Goal: Navigation & Orientation: Find specific page/section

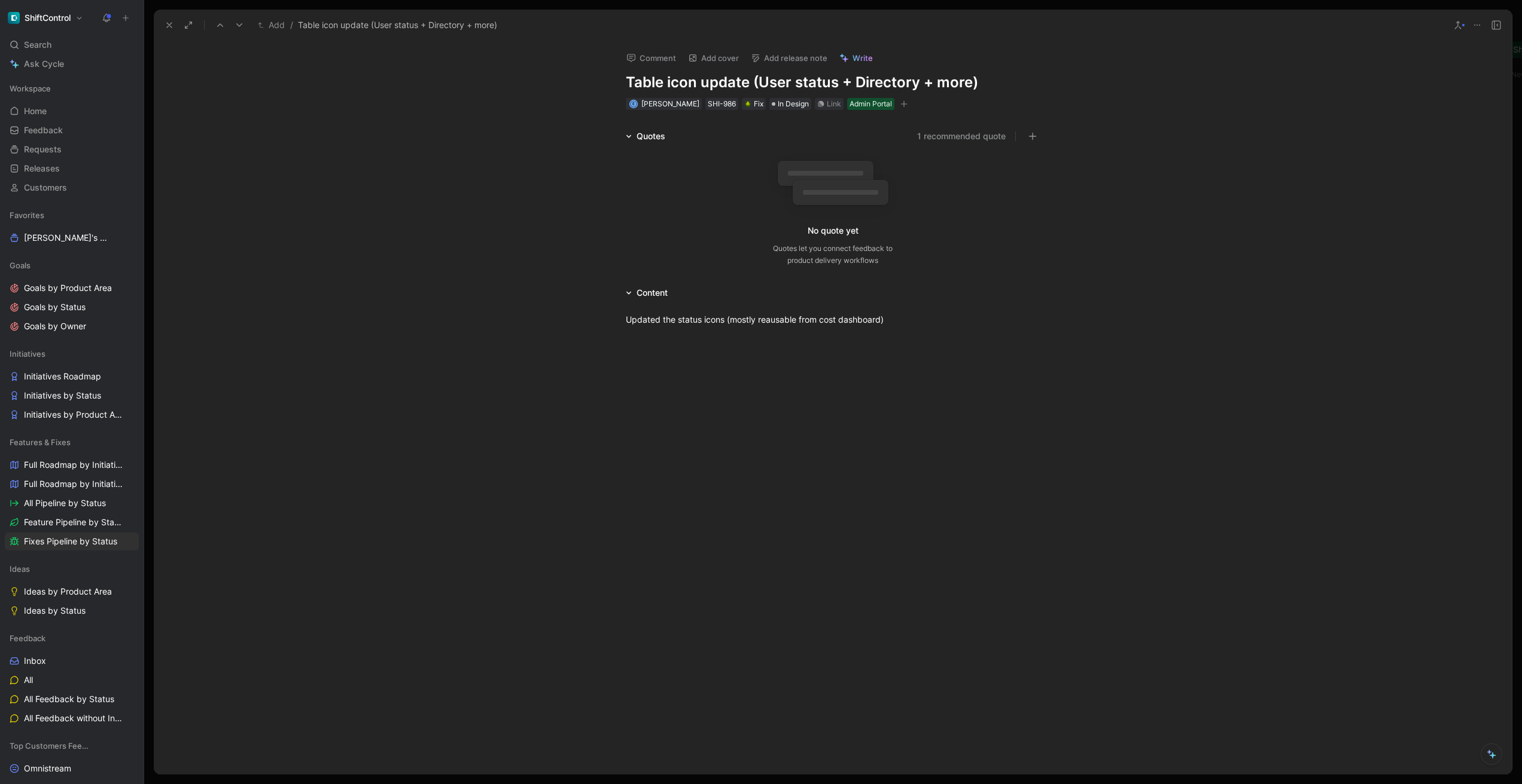
click at [270, 172] on div "Quotes 1 recommended quote No quote yet Quotes let you connect feedback to prod…" at bounding box center [833, 200] width 1358 height 142
click at [56, 235] on span "[DEMOGRAPHIC_DATA]'s Work Other" at bounding box center [66, 238] width 84 height 12
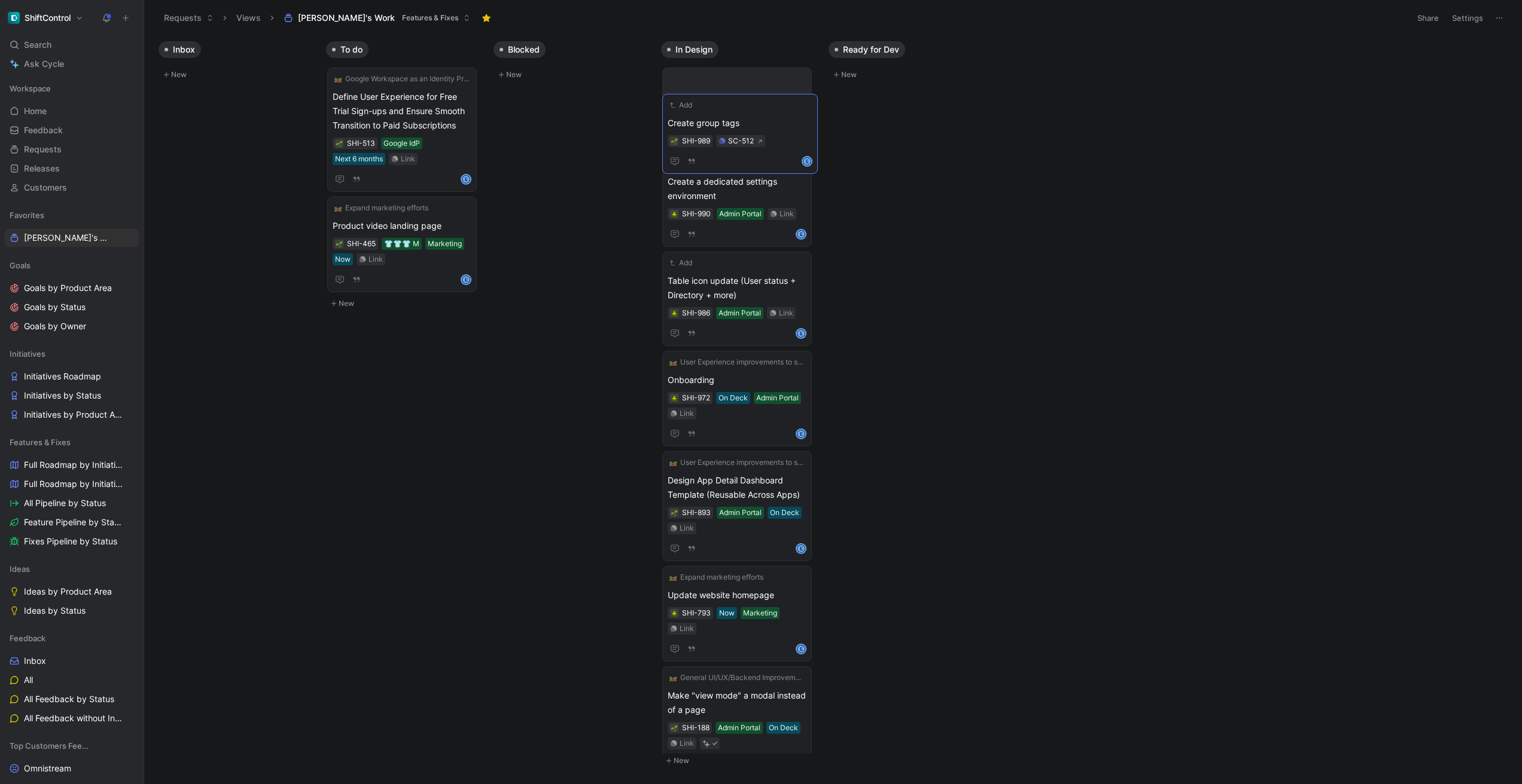
drag, startPoint x: 801, startPoint y: 200, endPoint x: 801, endPoint y: 127, distance: 73.0
click at [787, 297] on span "Table icon update (User status + Directory + more)" at bounding box center [737, 288] width 139 height 29
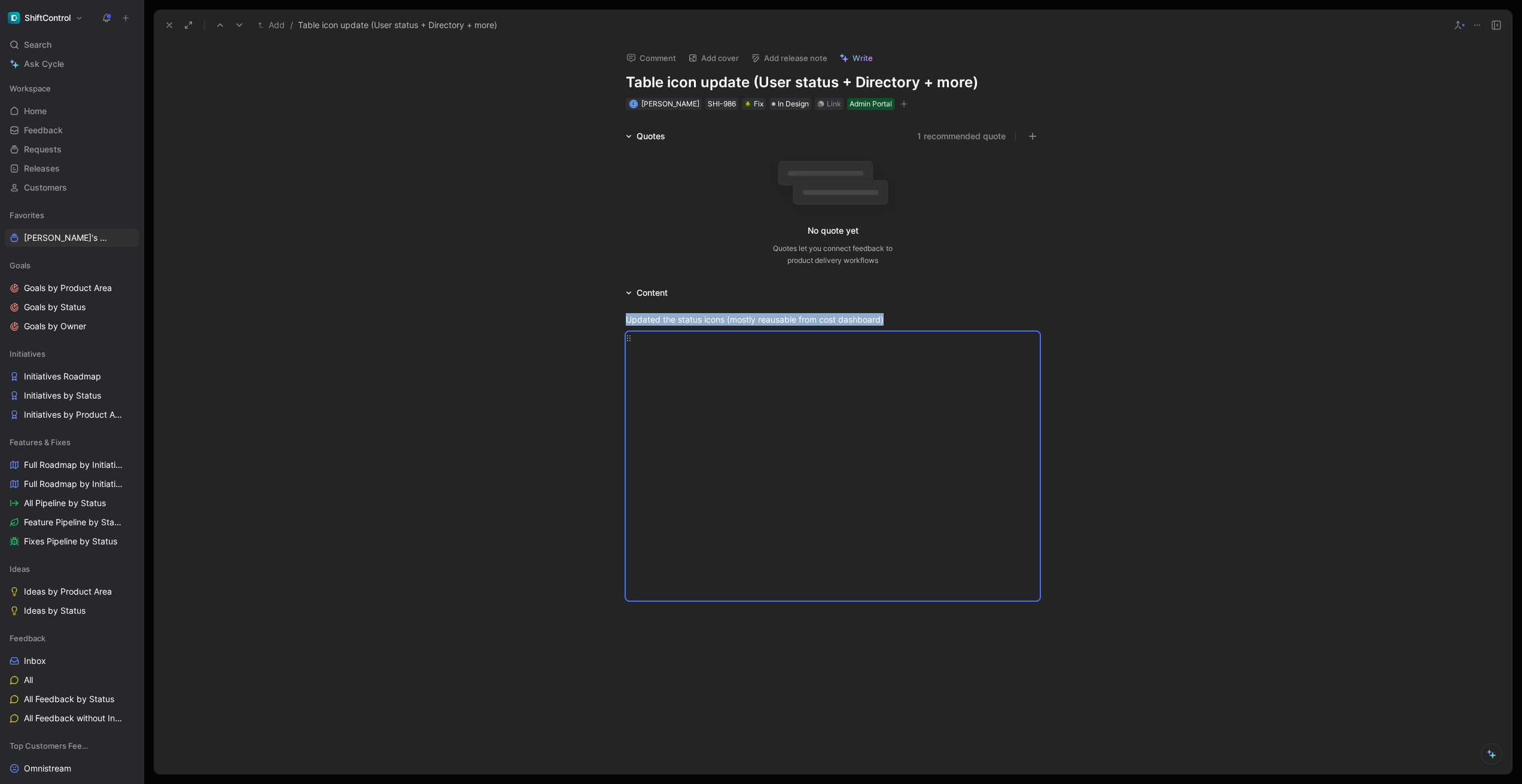
click at [1353, 388] on div "Updated the status icons (mostly reausable from cost dashboard)" at bounding box center [833, 466] width 1358 height 331
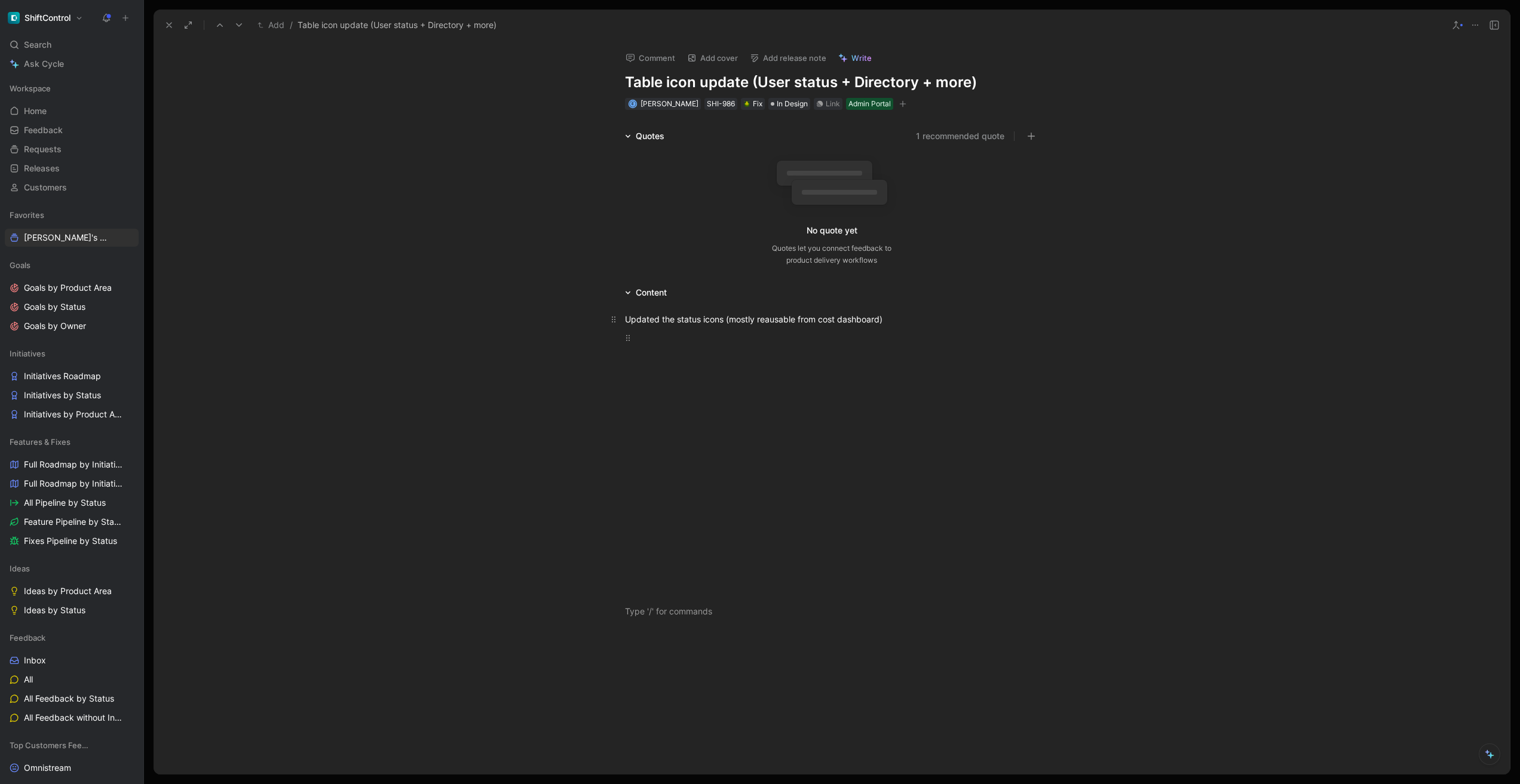
click at [663, 316] on div "Updated the status icons (mostly reausable from cost dashboard)" at bounding box center [831, 319] width 414 height 12
click at [627, 316] on div "Updated the status icons (mostly reausable from cost dashboard)" at bounding box center [831, 319] width 414 height 12
click at [772, 318] on div "Design has updated the status icons (mostly reausable from cost dashboard)" at bounding box center [831, 319] width 414 height 12
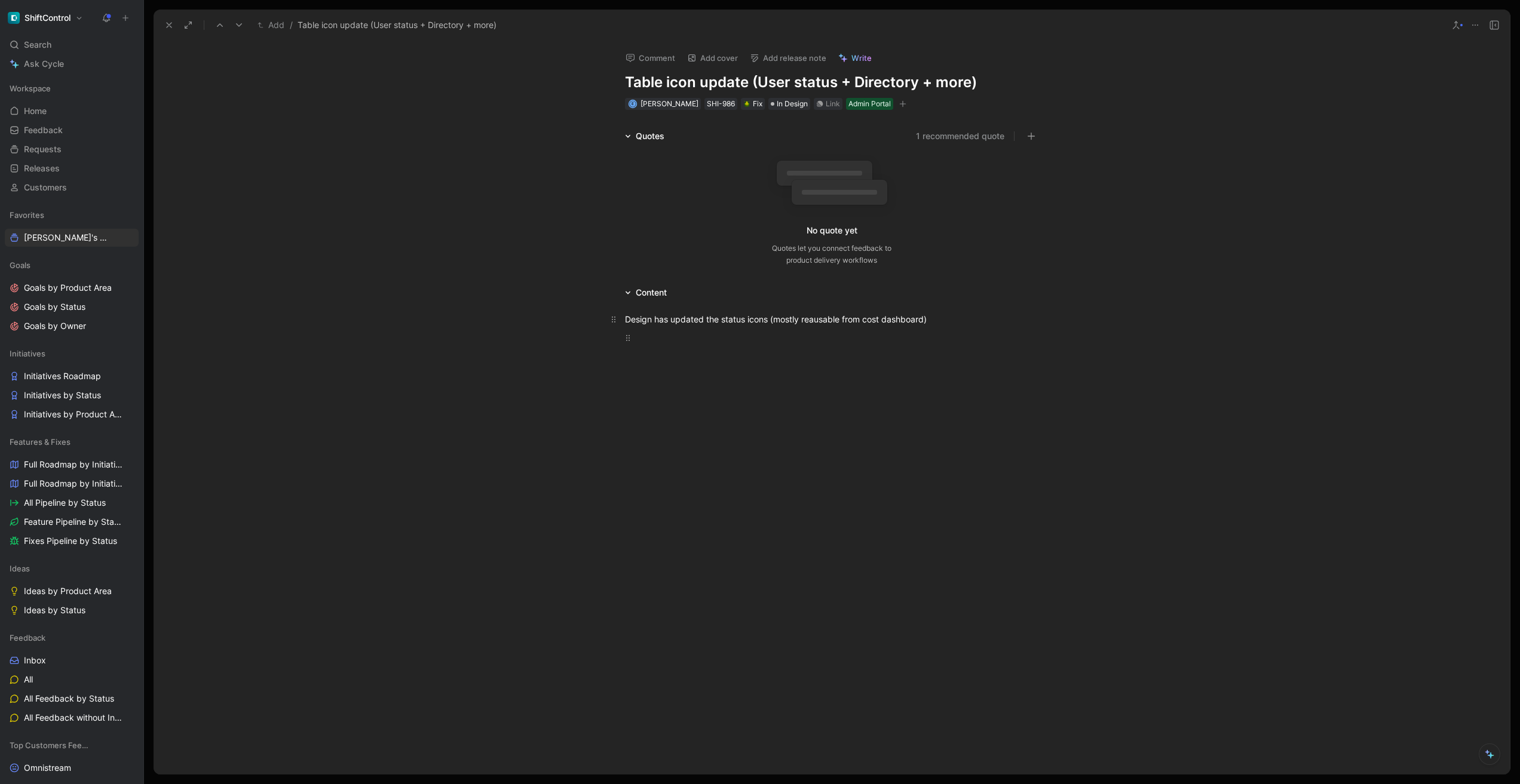
click at [950, 323] on div "Design has updated the status icons (mostly reausable from cost dashboard)" at bounding box center [831, 319] width 414 height 12
click at [997, 323] on div "Design has updated the status icons (mostly reausable from cost dashboard) + st…" at bounding box center [831, 319] width 414 height 12
click at [995, 316] on div "Design has updated the status icons (mostly reausable from cost dashboard) + st…" at bounding box center [831, 326] width 414 height 25
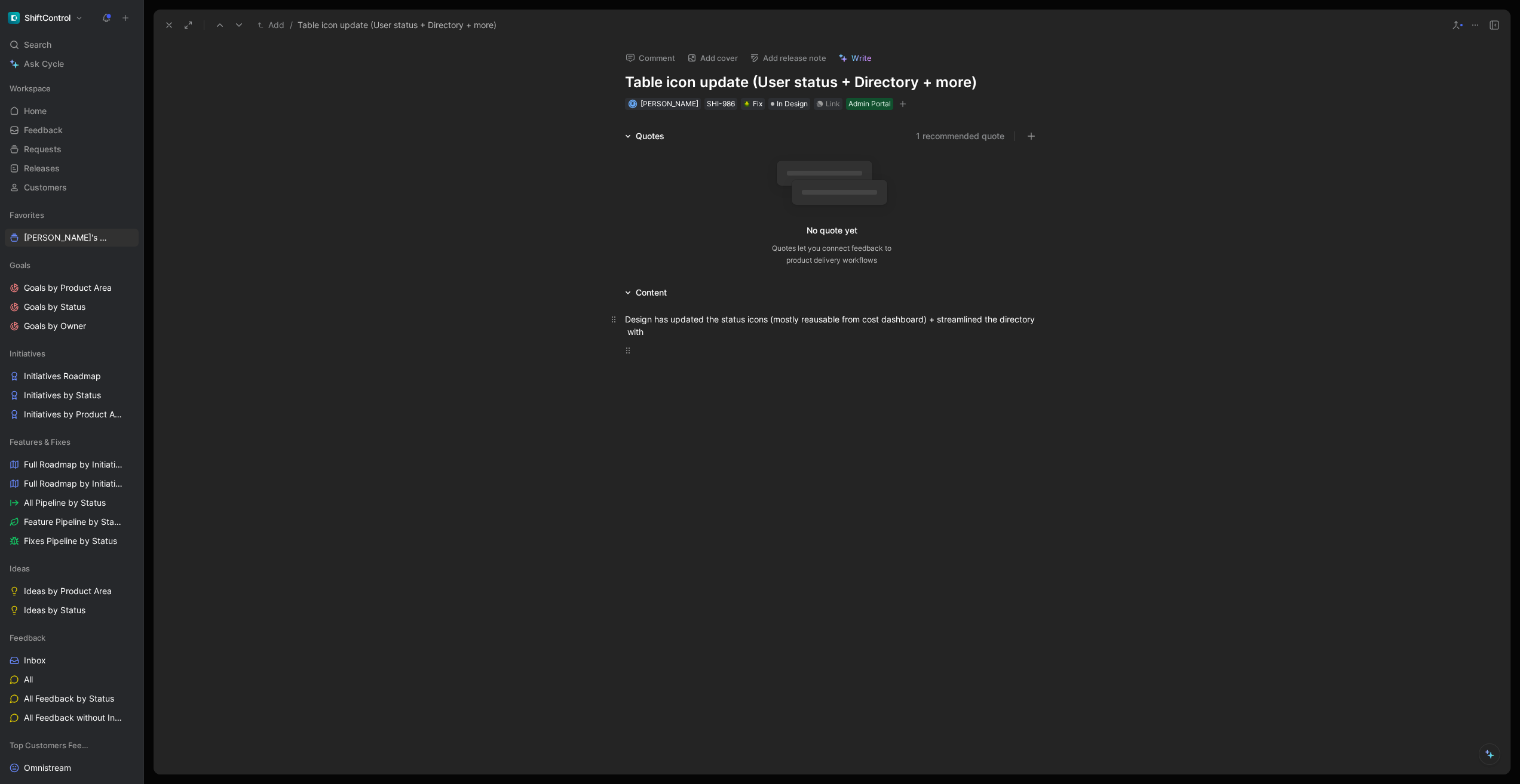
click at [865, 331] on div "Design has updated the status icons (mostly reausable from cost dashboard) + st…" at bounding box center [831, 326] width 414 height 25
click at [703, 372] on div "Directory icons: same hight as" at bounding box center [838, 371] width 401 height 12
click at [709, 373] on div "Directory icons: s" at bounding box center [838, 371] width 401 height 12
click at [649, 388] on div "ame hight as" at bounding box center [843, 387] width 390 height 12
click at [726, 385] on div "Same hight as" at bounding box center [843, 387] width 390 height 12
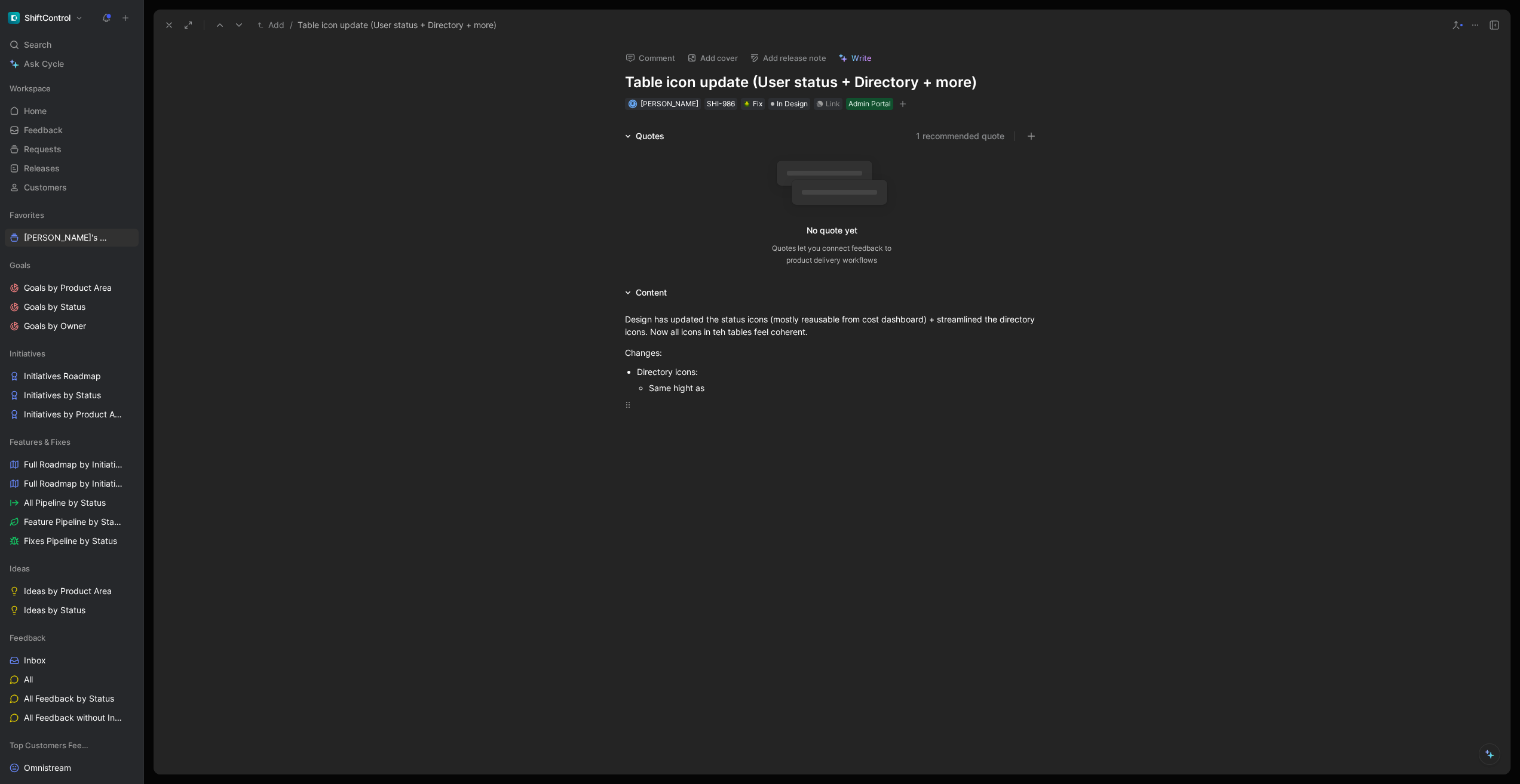
click at [681, 392] on div "Same hight as" at bounding box center [843, 387] width 390 height 12
click at [719, 396] on div "Design has updated the status icons (mostly reausable from cost dashboard) + st…" at bounding box center [832, 499] width 1356 height 397
click at [647, 357] on div "Changes:" at bounding box center [831, 352] width 414 height 12
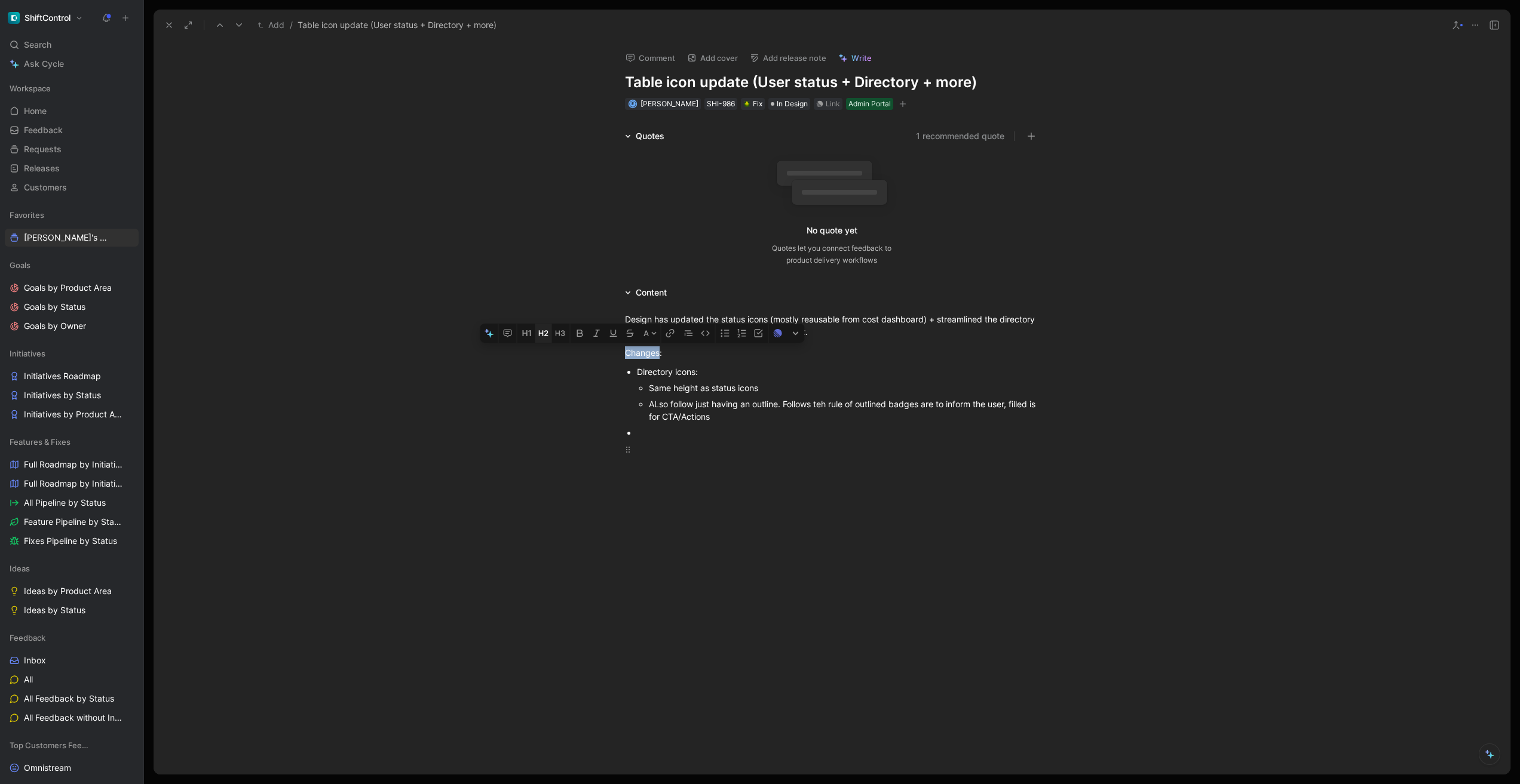
click at [547, 335] on icon "button" at bounding box center [543, 333] width 10 height 10
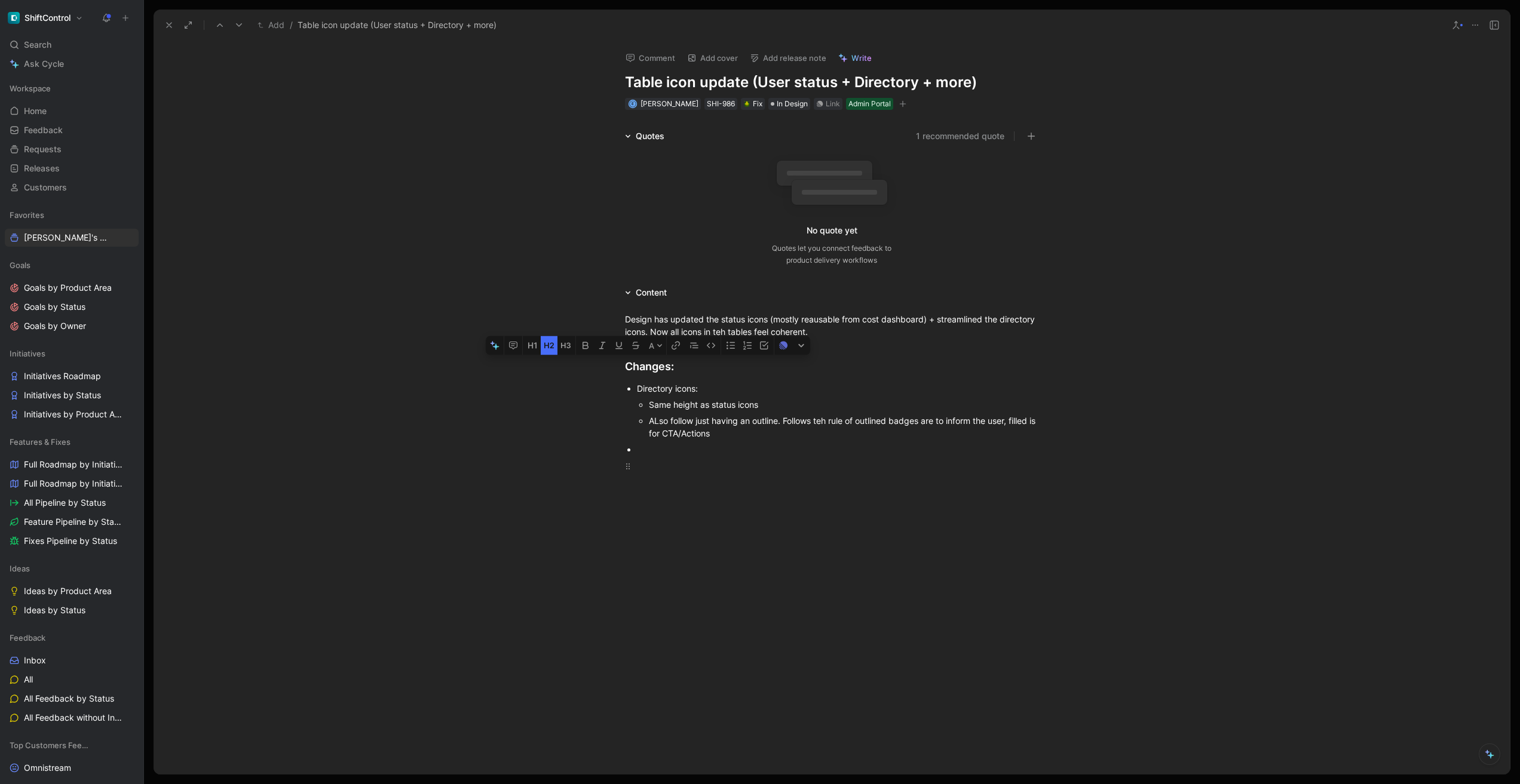
click at [706, 513] on div at bounding box center [831, 594] width 414 height 269
click at [709, 387] on div "Directory icons:" at bounding box center [838, 388] width 401 height 12
drag, startPoint x: 712, startPoint y: 387, endPoint x: 638, endPoint y: 387, distance: 74.0
click at [638, 387] on div "Directory icons:" at bounding box center [838, 388] width 401 height 12
click at [635, 388] on ul "Directory icons: Same height as status icons ALso follow just having an outline…" at bounding box center [831, 419] width 459 height 77
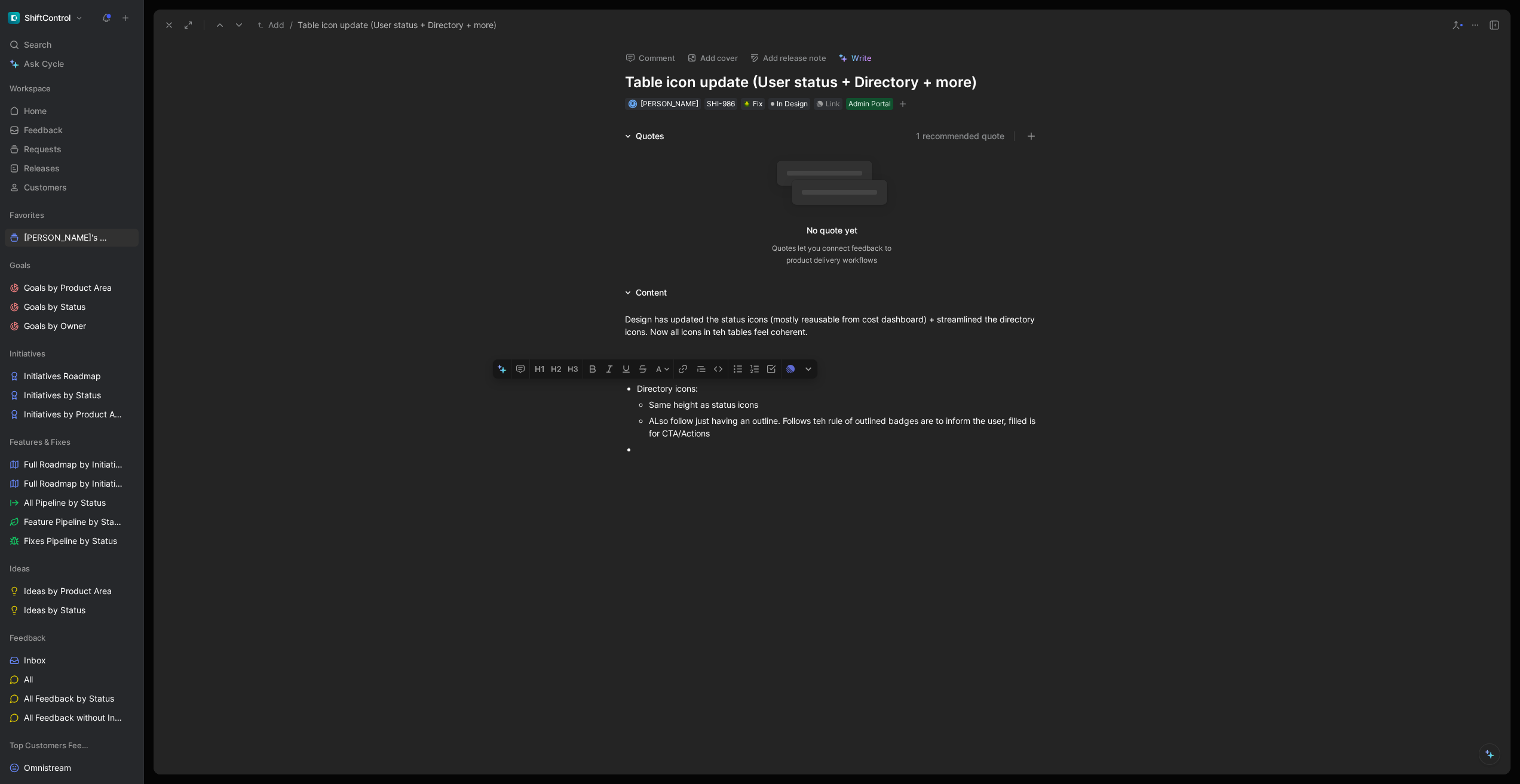
click at [635, 388] on ul "Directory icons: Same height as status icons ALso follow just having an outline…" at bounding box center [831, 419] width 459 height 77
click at [636, 388] on ul "Directory icons: Same height as status icons ALso follow just having an outline…" at bounding box center [831, 419] width 459 height 77
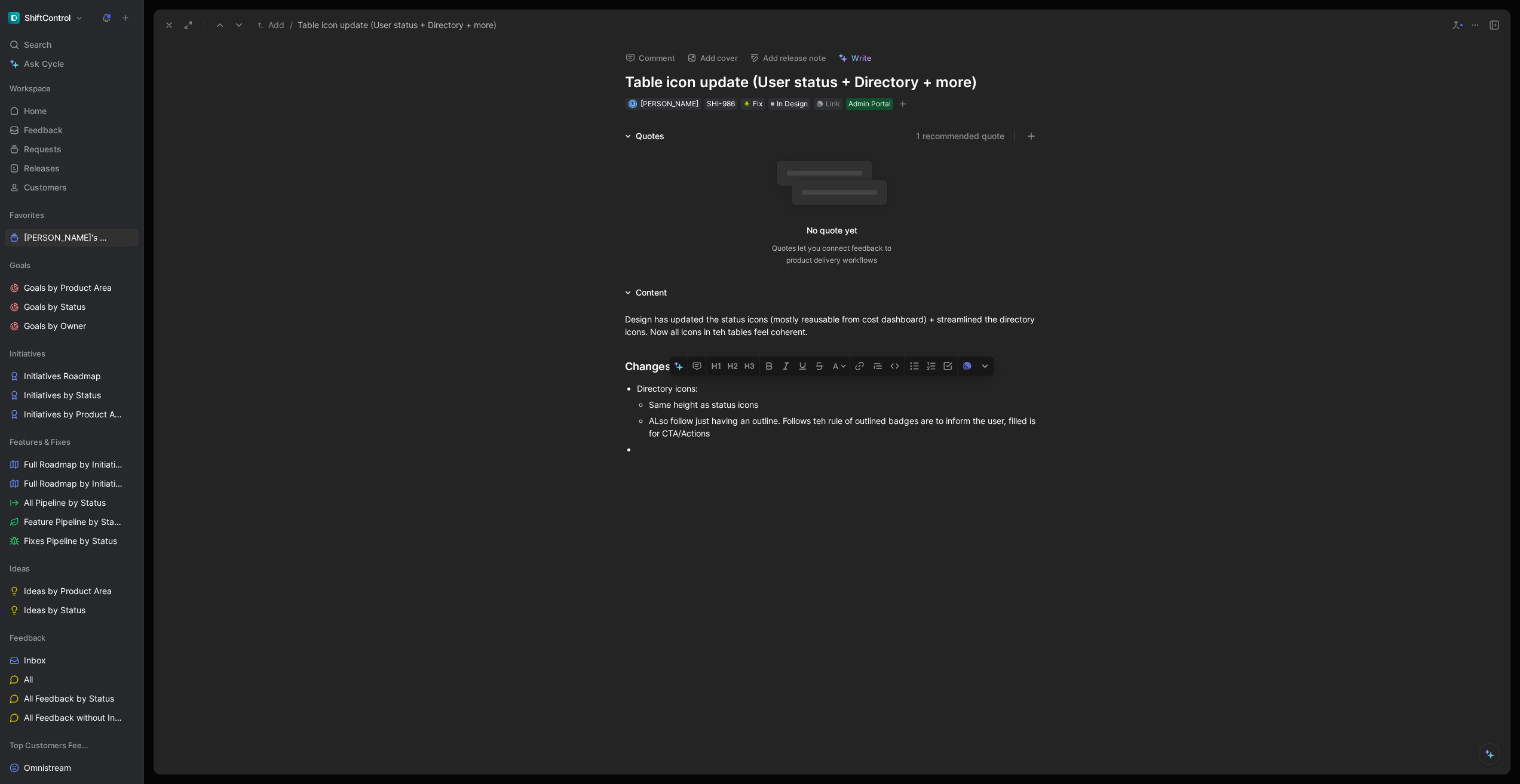
click at [644, 389] on div "Directory icons:" at bounding box center [838, 388] width 401 height 12
click at [608, 370] on icon "button" at bounding box center [605, 369] width 6 height 7
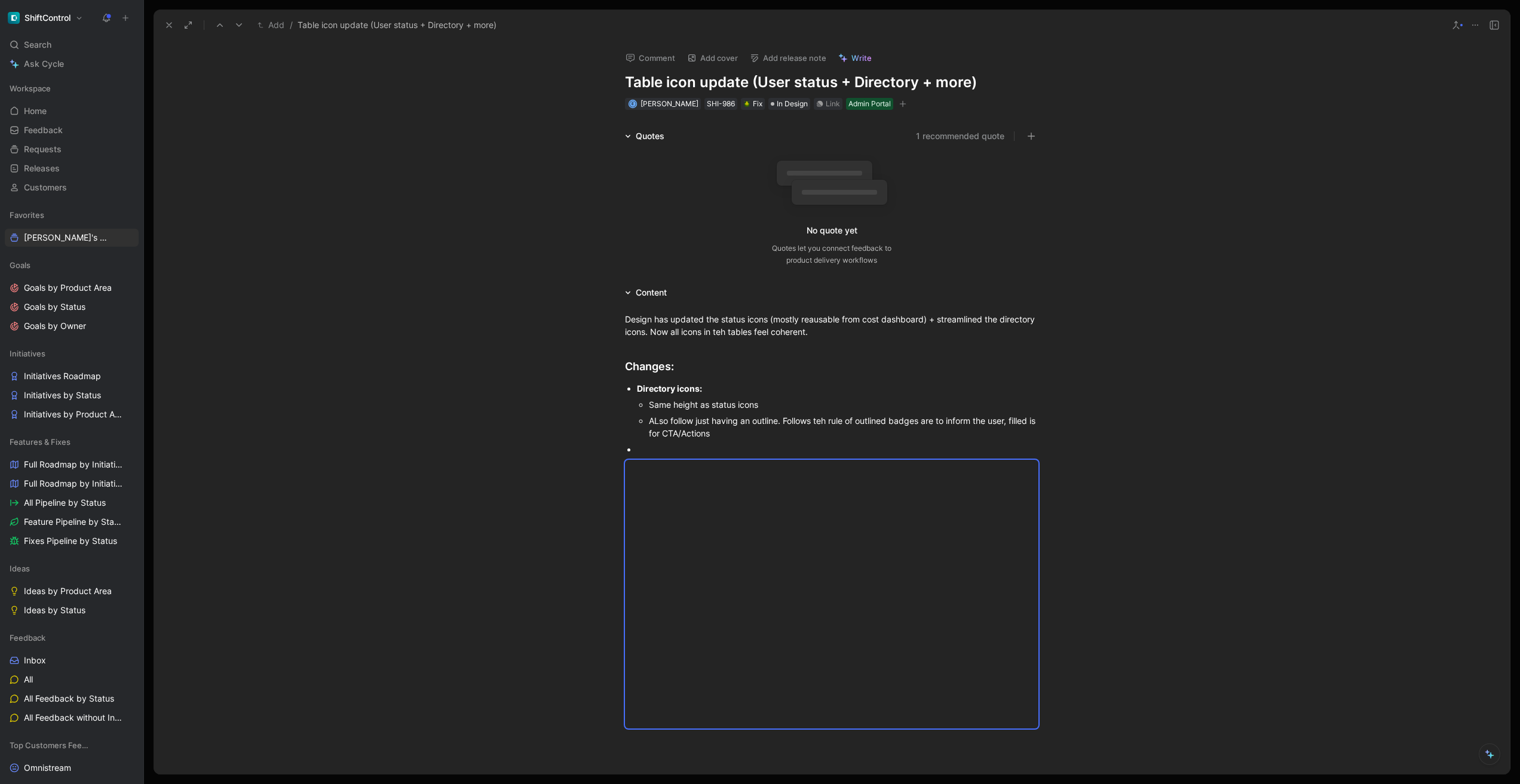
click at [665, 446] on div at bounding box center [838, 449] width 401 height 12
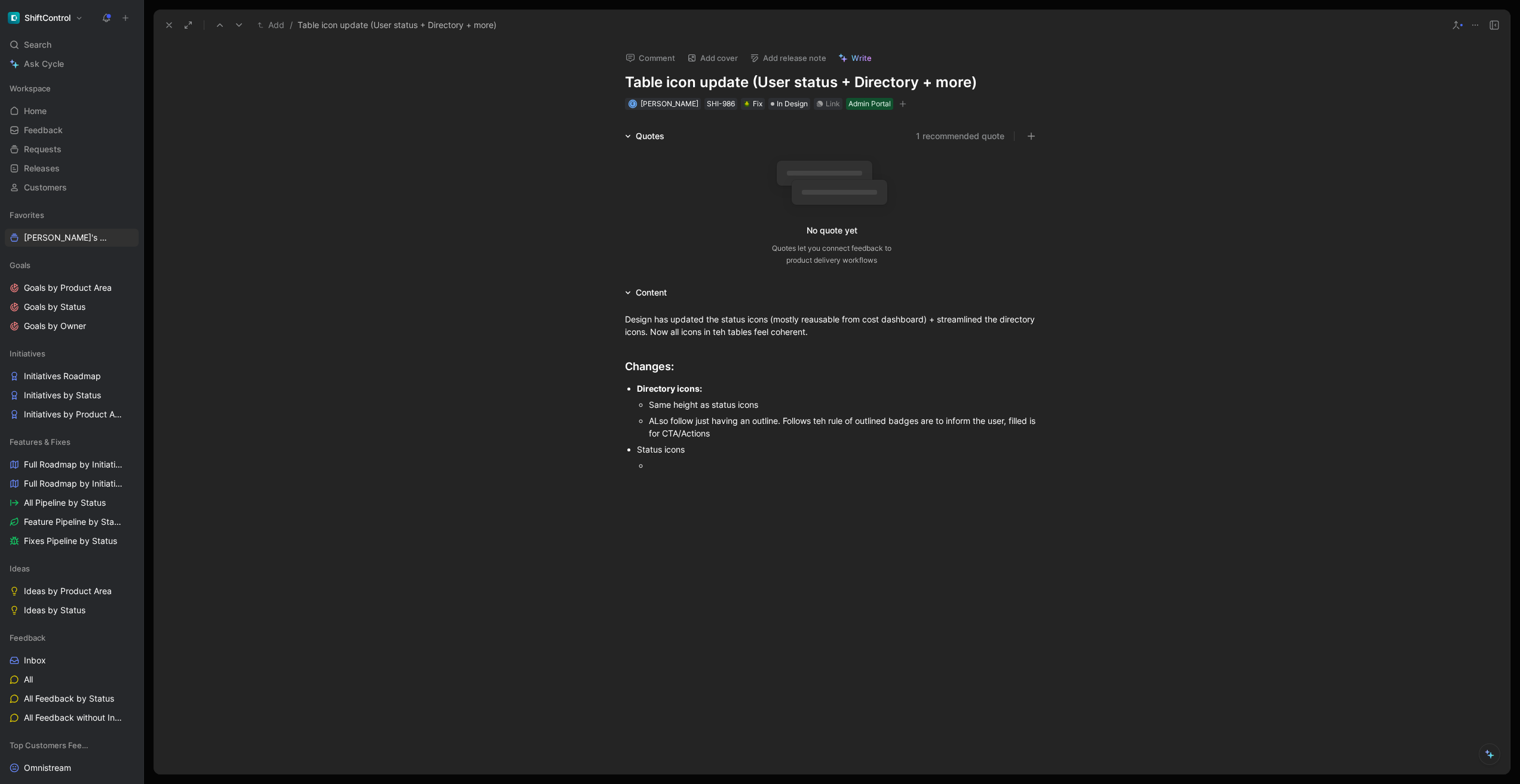
click at [823, 418] on div "ALso follow just having an outline. Follows teh rule of outlined badges are to …" at bounding box center [843, 427] width 390 height 25
click at [680, 460] on div at bounding box center [843, 465] width 390 height 12
drag, startPoint x: 786, startPoint y: 421, endPoint x: 1032, endPoint y: 420, distance: 246.0
click at [1032, 420] on div "ALso follow just having an outline. Follows the rule of outlined badges are to …" at bounding box center [843, 427] width 390 height 25
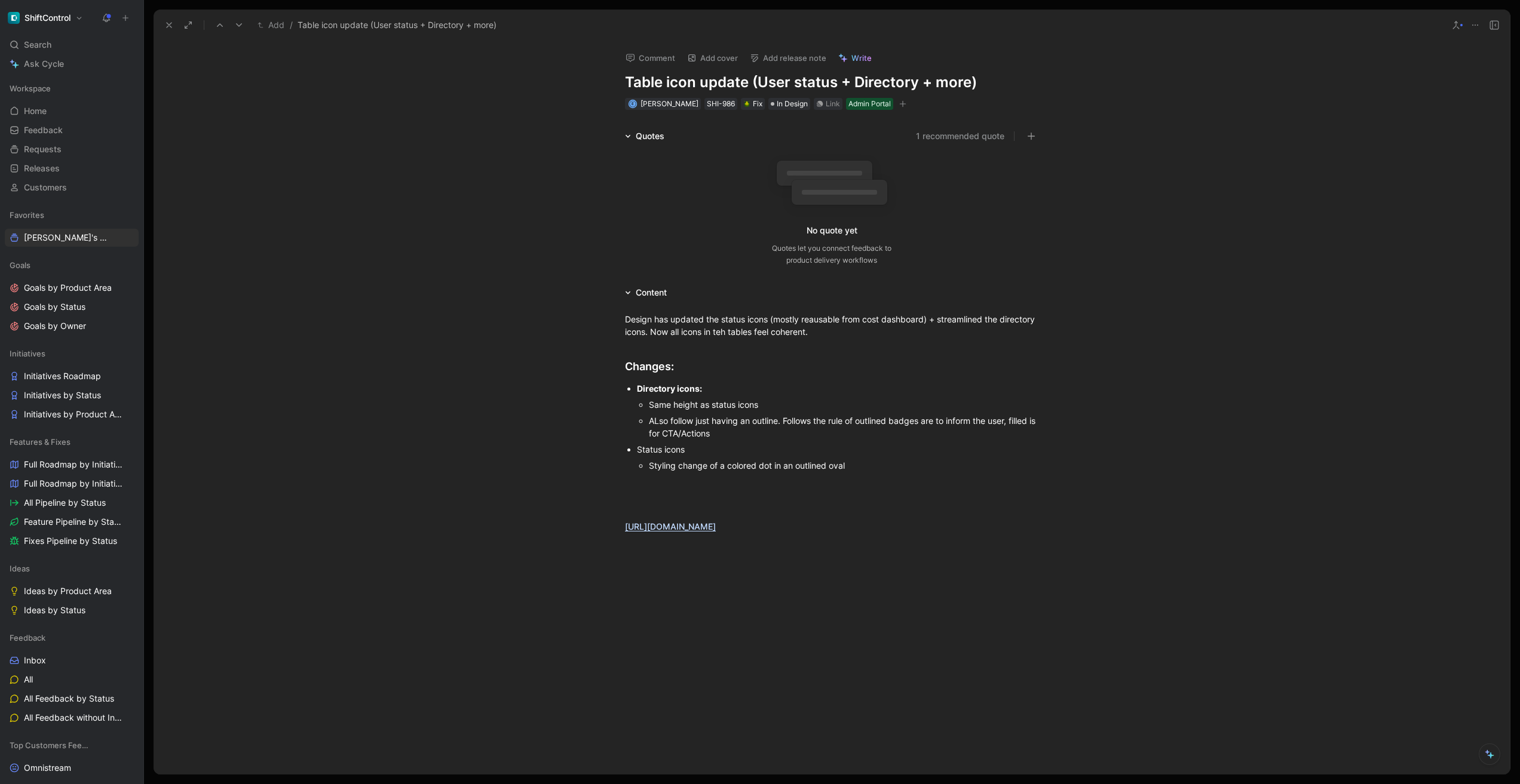
click at [1032, 420] on div "ALso follow just having an outline. Follows the rule of outlined badges are to …" at bounding box center [843, 427] width 390 height 25
click at [789, 420] on div "ALso follow just having an outline. Follows the rule of outlined badges are to …" at bounding box center [843, 427] width 390 height 25
drag, startPoint x: 786, startPoint y: 420, endPoint x: 1037, endPoint y: 418, distance: 251.0
click at [1037, 418] on div "ALso follow just having an outline. Follows the rule of outlined badges are to …" at bounding box center [843, 427] width 390 height 25
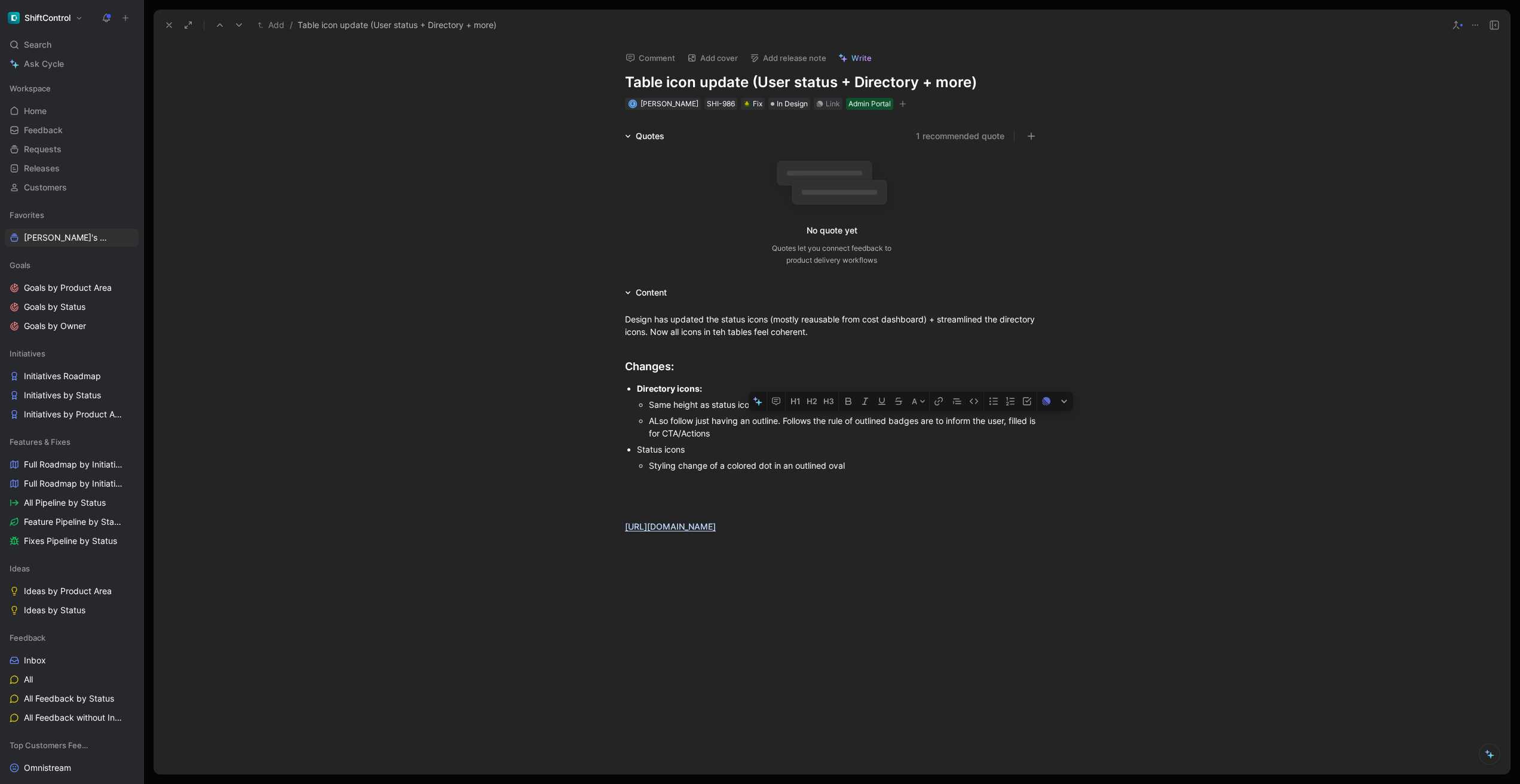
copy div "Follows the rule of outlined badges are to inform the user, filled"
click at [674, 473] on p "Styling change of a colored dot in an outlined oval" at bounding box center [843, 466] width 390 height 16
click at [660, 520] on div at bounding box center [831, 521] width 414 height 12
click at [907, 481] on div "Follows the rule of outlined badges are to inform the user, filled" at bounding box center [843, 481] width 390 height 12
drag, startPoint x: 746, startPoint y: 436, endPoint x: 643, endPoint y: 433, distance: 103.0
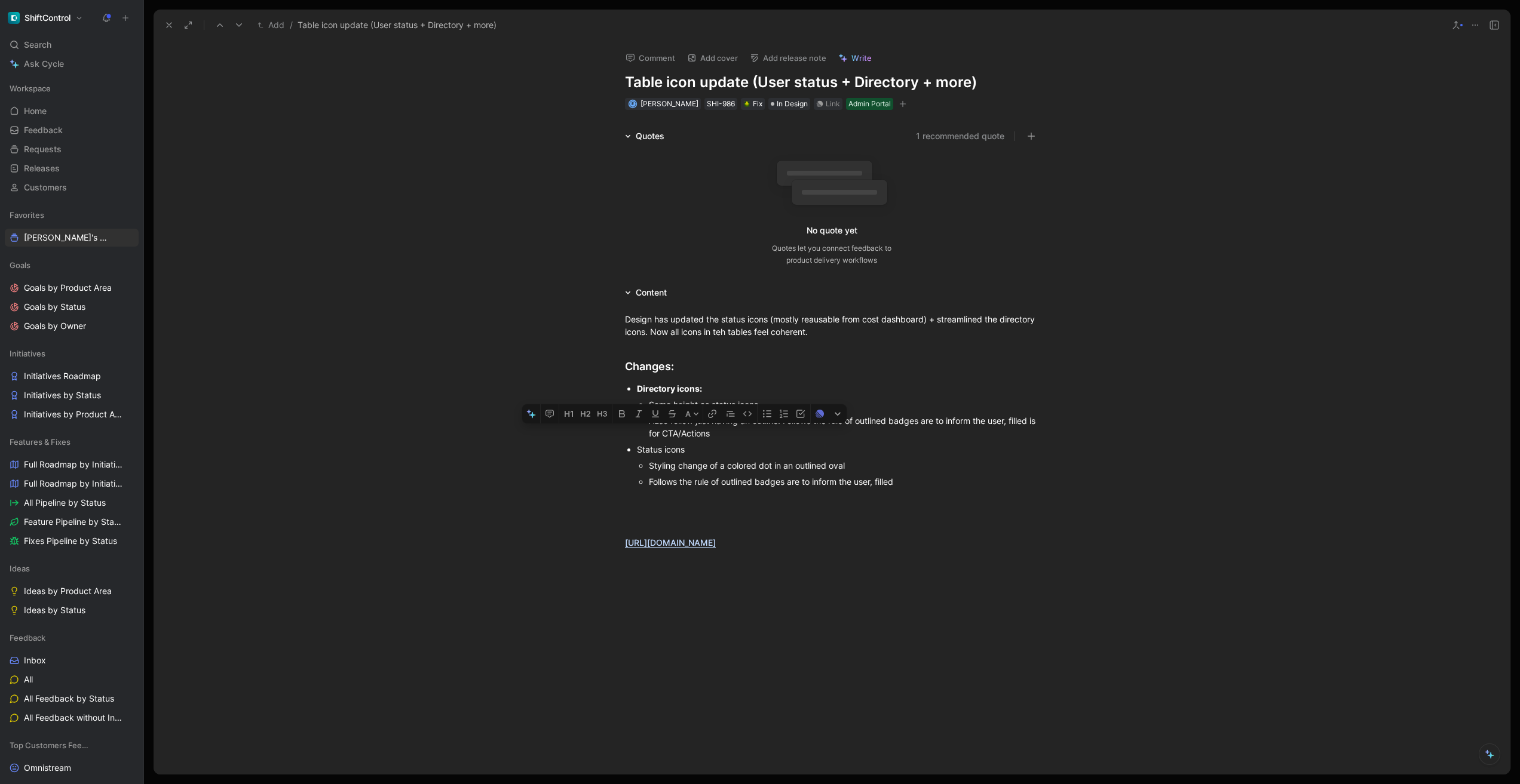
click at [643, 433] on ul "Same height as status icons ALso follow just having an outline. Follows the rul…" at bounding box center [838, 419] width 401 height 45
copy div "is for CTA/Actions"
click at [902, 481] on div "Follows the rule of outlined badges are to inform the user, filled" at bounding box center [843, 481] width 390 height 12
click at [649, 482] on div "Follows the rule of outlined badges are to inform the user, filled is for CTA/A…" at bounding box center [843, 481] width 390 height 12
click at [731, 487] on div "[PERSON_NAME] is on left side, dividerFollows the rule of outlined badges are t…" at bounding box center [843, 488] width 390 height 25
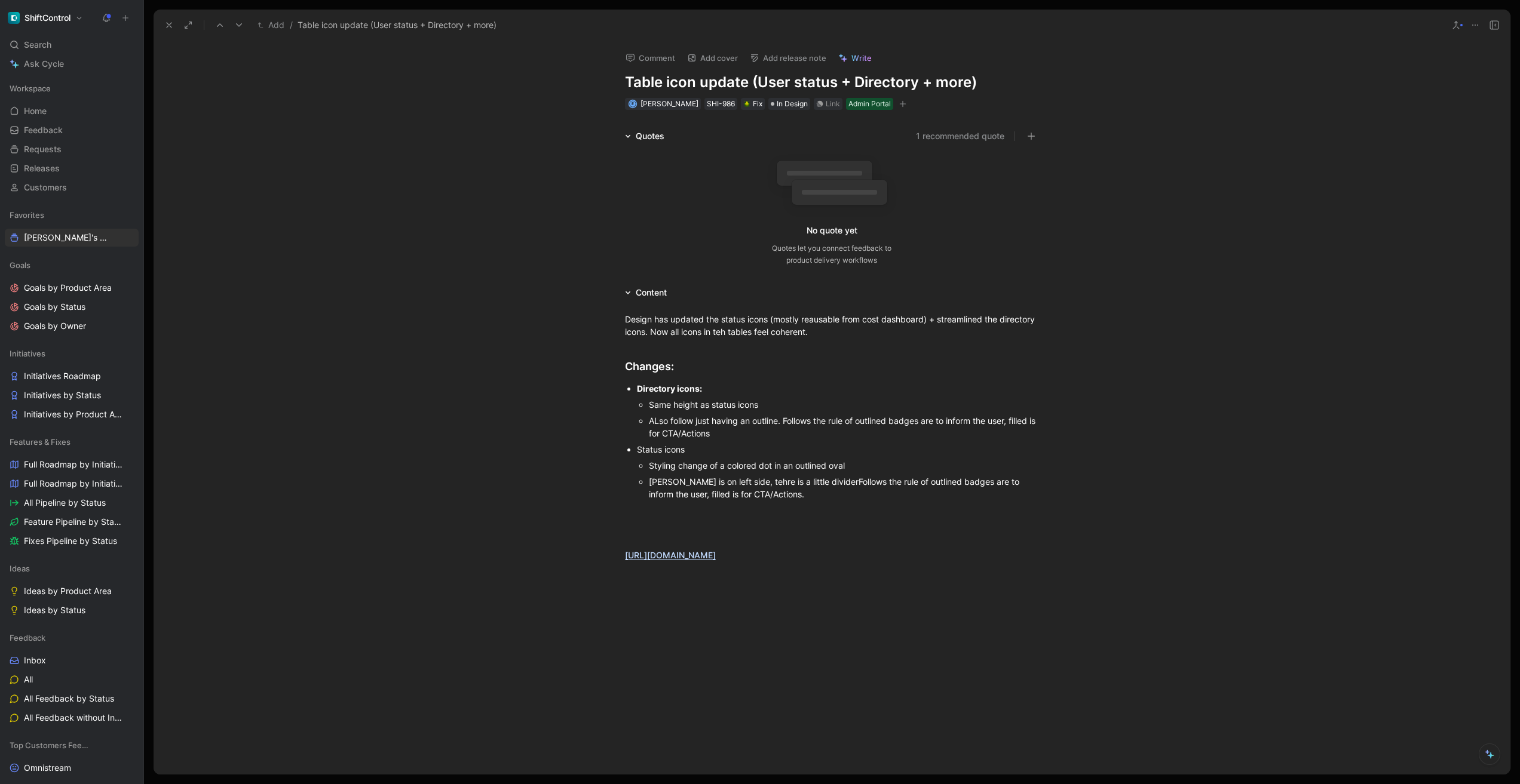
click at [816, 481] on div "[PERSON_NAME] is on left side, tehre is a little dividerFollows the rule of out…" at bounding box center [843, 488] width 390 height 25
click at [535, 471] on div "Design has updated the status icons (mostly reausable from cost dashboard) + st…" at bounding box center [832, 585] width 1356 height 570
click at [741, 479] on div "[PERSON_NAME] is on left side, tehre is a little divider for when there is an a…" at bounding box center [843, 481] width 390 height 12
click at [484, 326] on div "Design has updated the status icons (mostly reausable from cost dashboard) + st…" at bounding box center [832, 585] width 1356 height 570
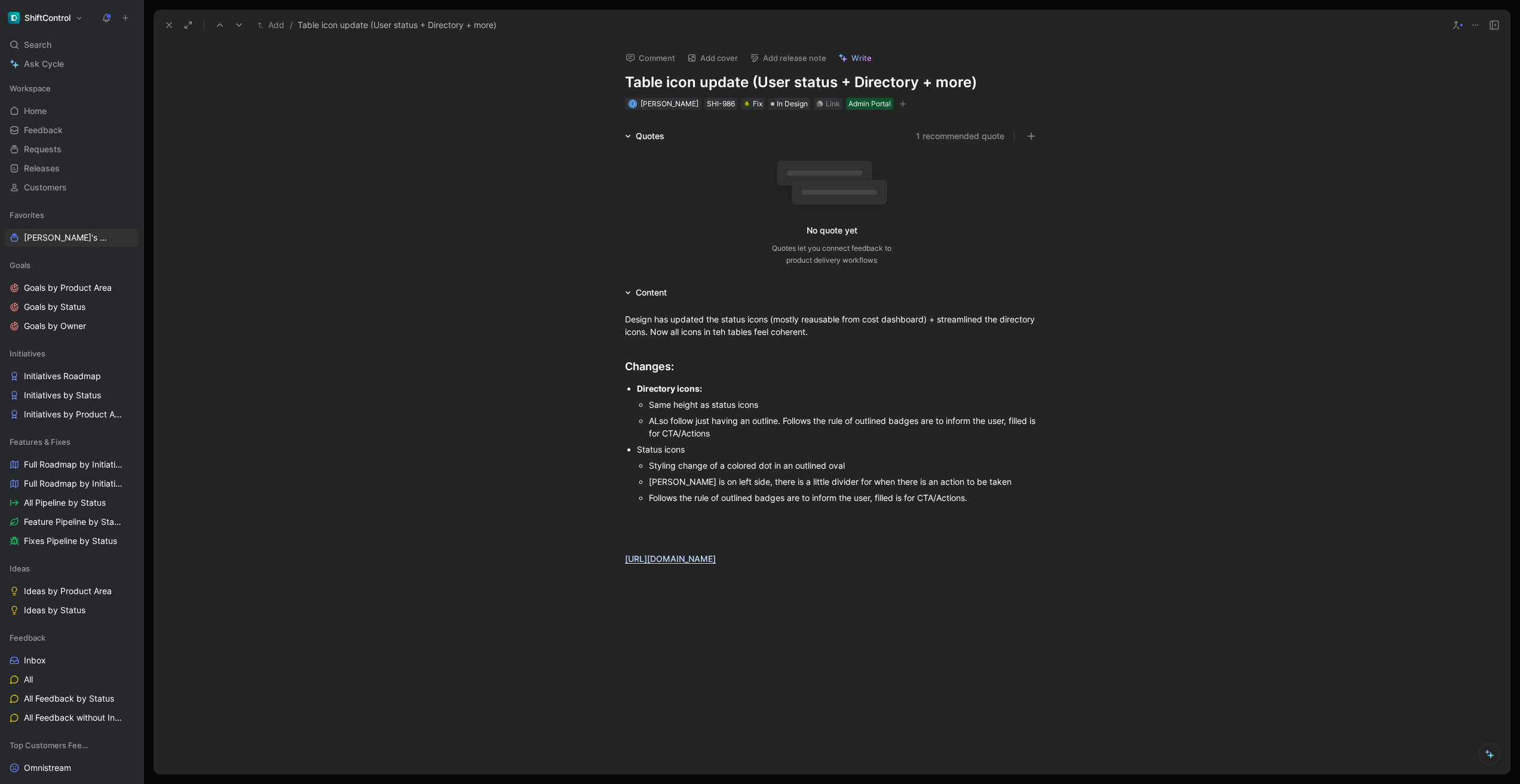
click at [431, 173] on div "Quotes 1 recommended quote No quote yet Quotes let you connect feedback to prod…" at bounding box center [832, 200] width 1356 height 142
click at [777, 105] on span "In Design" at bounding box center [792, 104] width 31 height 12
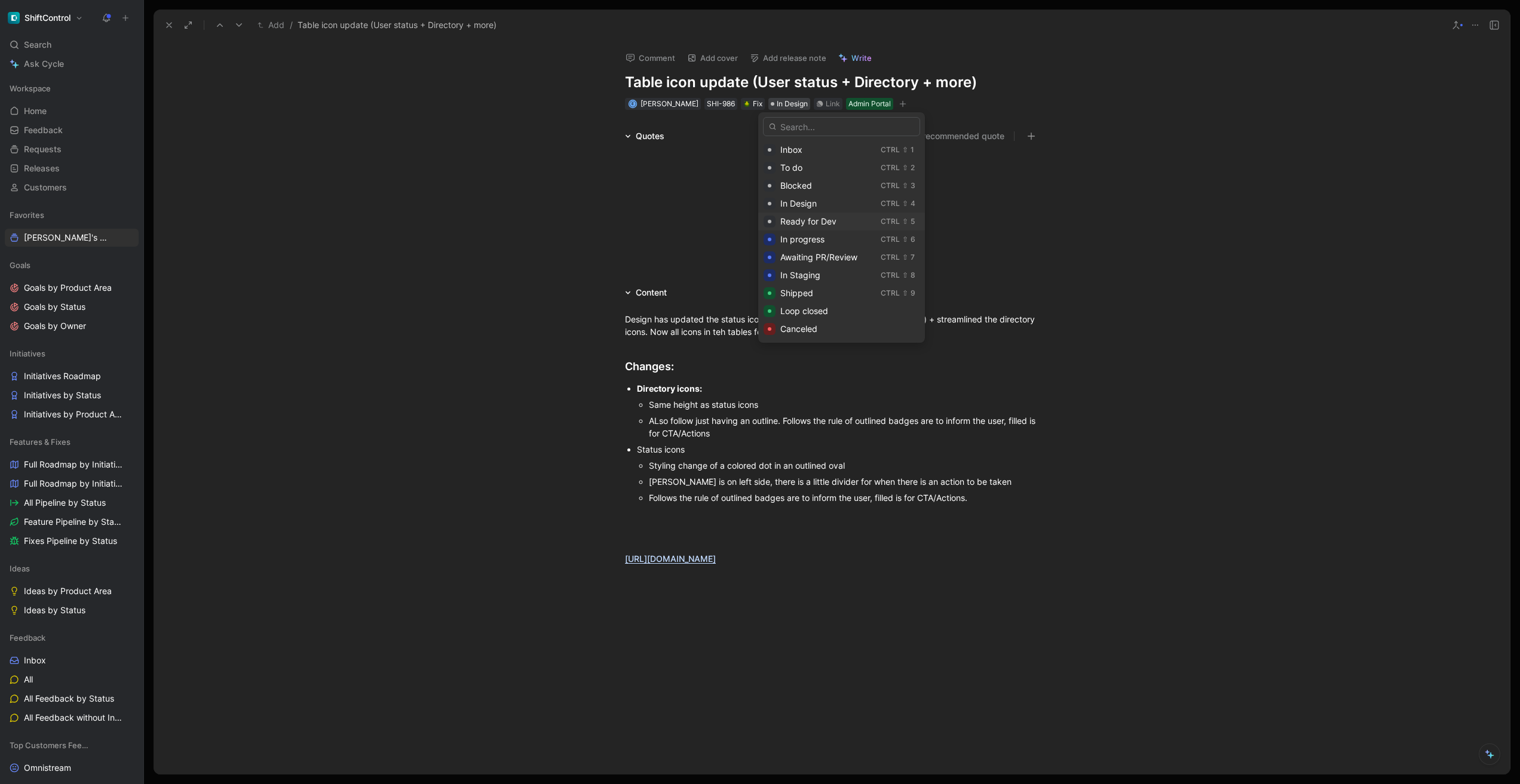
click at [808, 223] on span "Ready for Dev" at bounding box center [808, 221] width 56 height 10
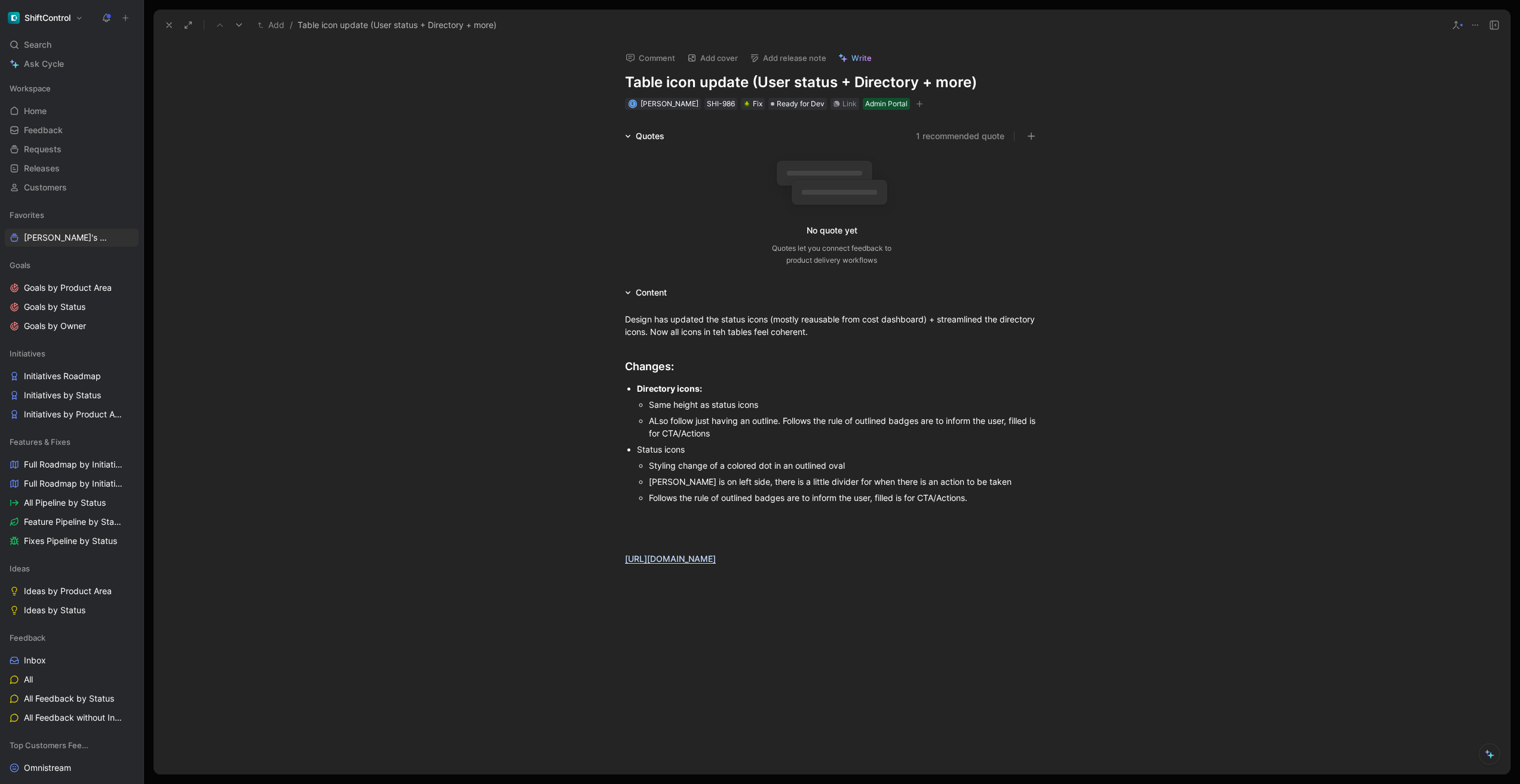
click at [171, 26] on icon at bounding box center [168, 25] width 10 height 10
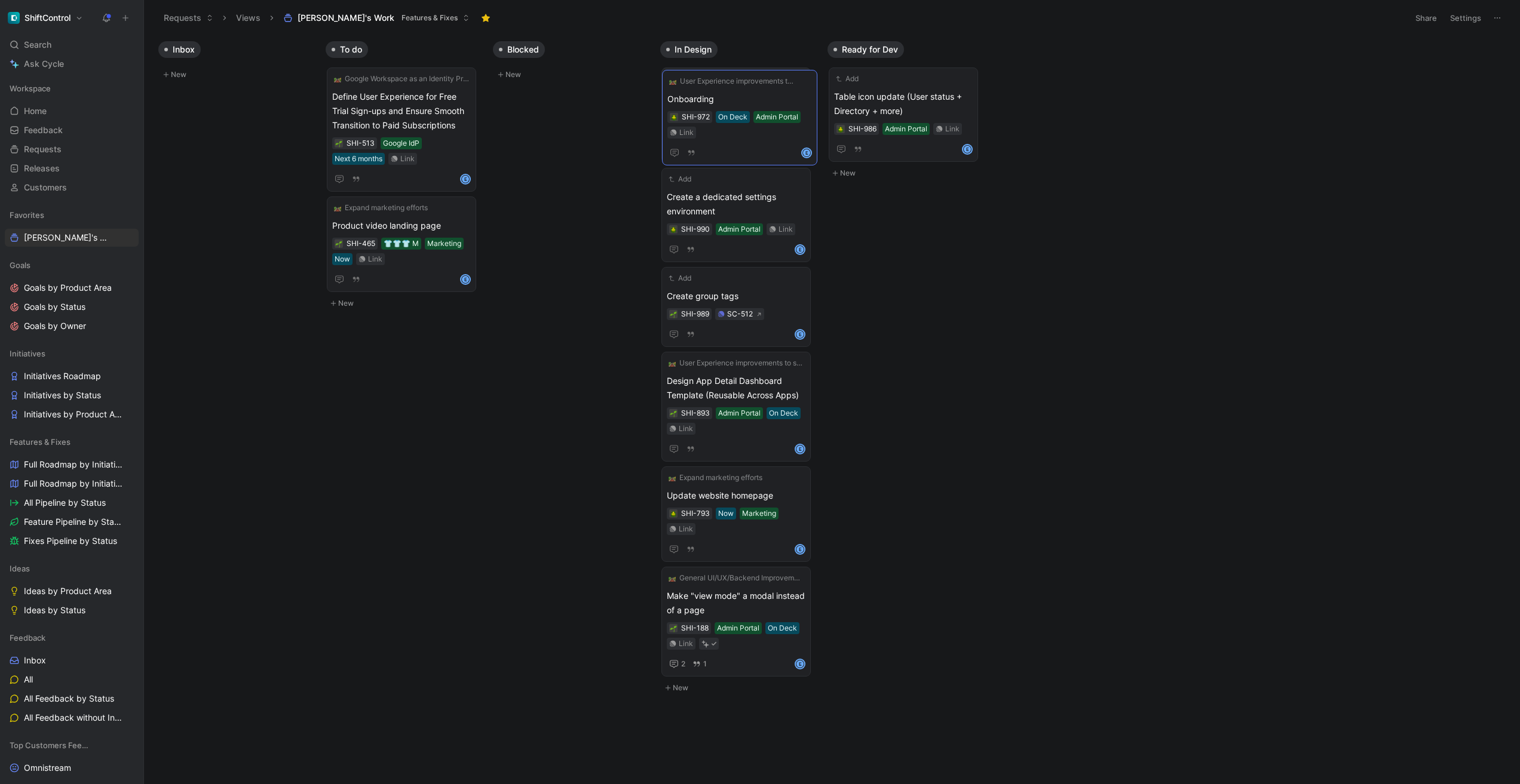
drag, startPoint x: 746, startPoint y: 310, endPoint x: 747, endPoint y: 129, distance: 181.0
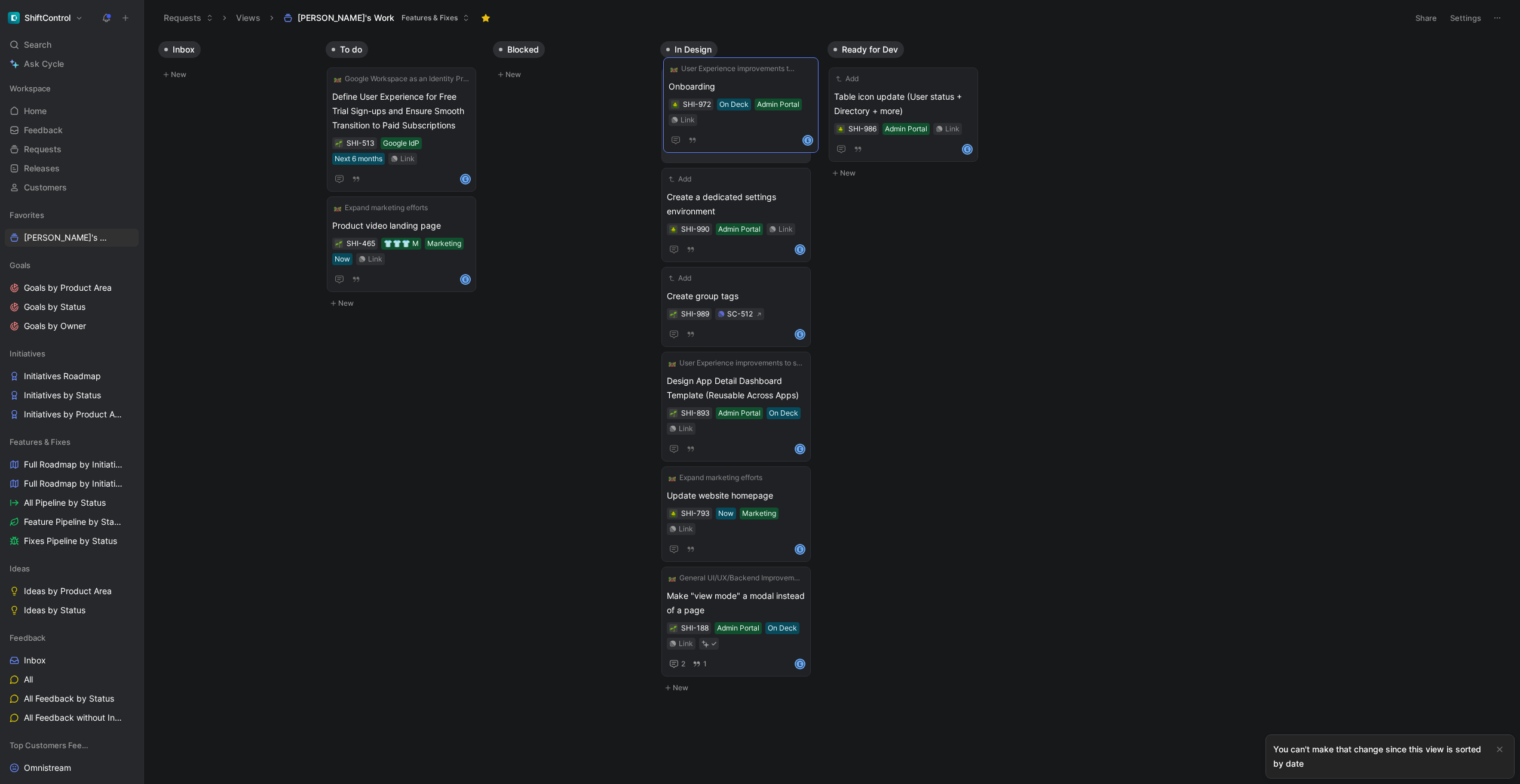
drag, startPoint x: 714, startPoint y: 280, endPoint x: 715, endPoint y: 88, distance: 192.0
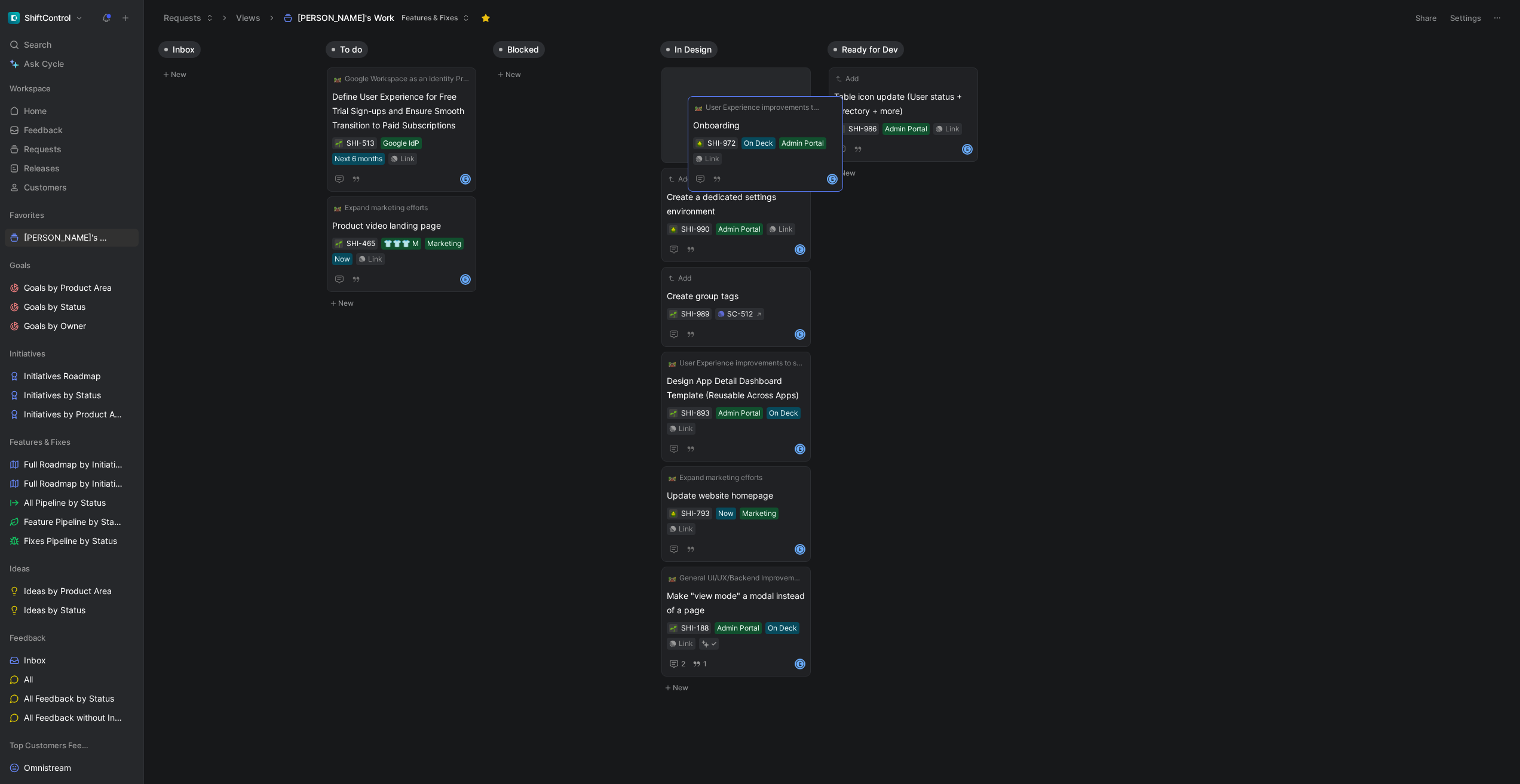
drag, startPoint x: 699, startPoint y: 261, endPoint x: 725, endPoint y: 106, distance: 157.2
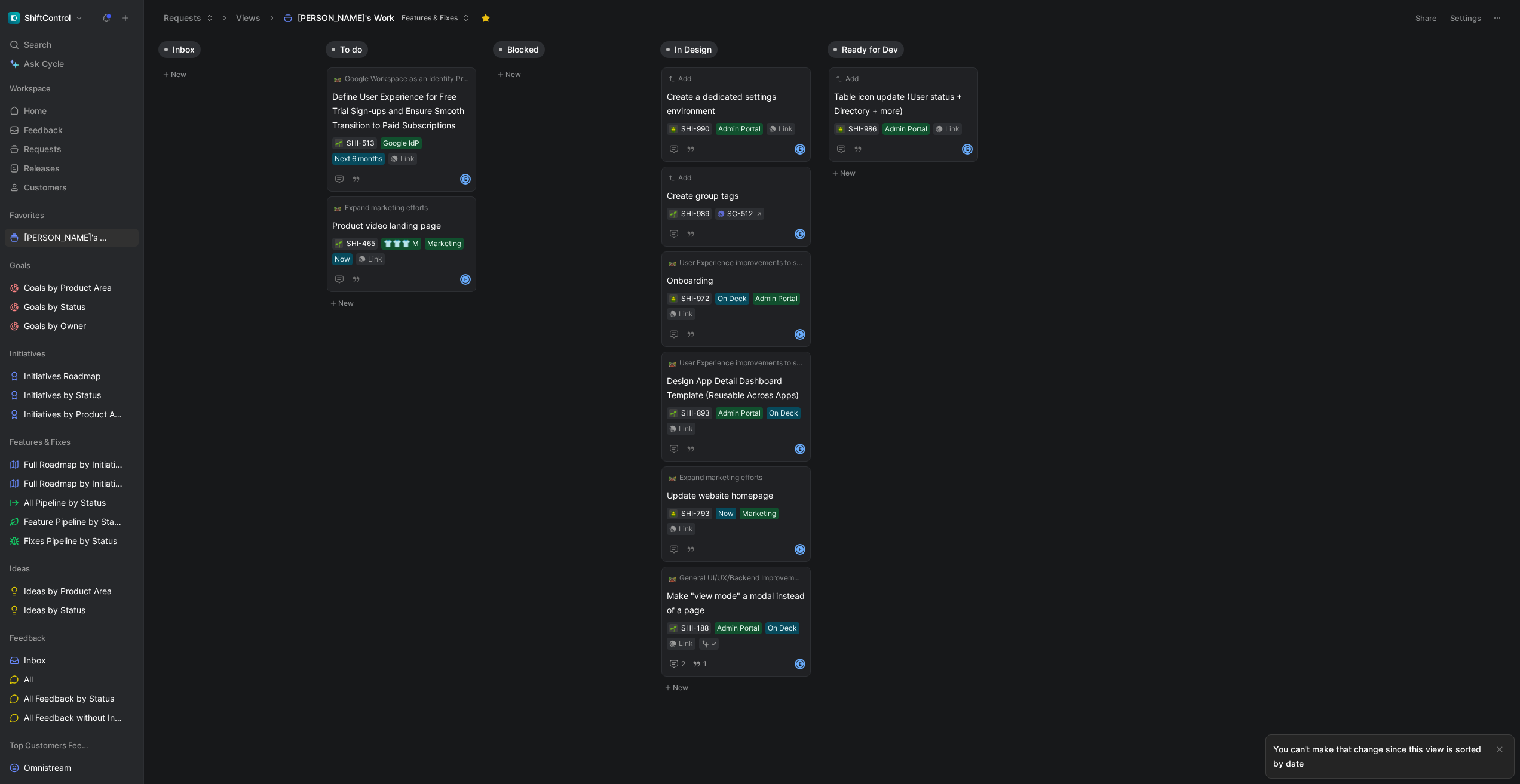
click at [564, 374] on body "ShiftControl Search ⌘ K Ask Cycle Workspace Home G then H Feedback G then F Req…" at bounding box center [760, 392] width 1520 height 784
click at [57, 504] on span "All Pipeline by Status" at bounding box center [65, 503] width 82 height 12
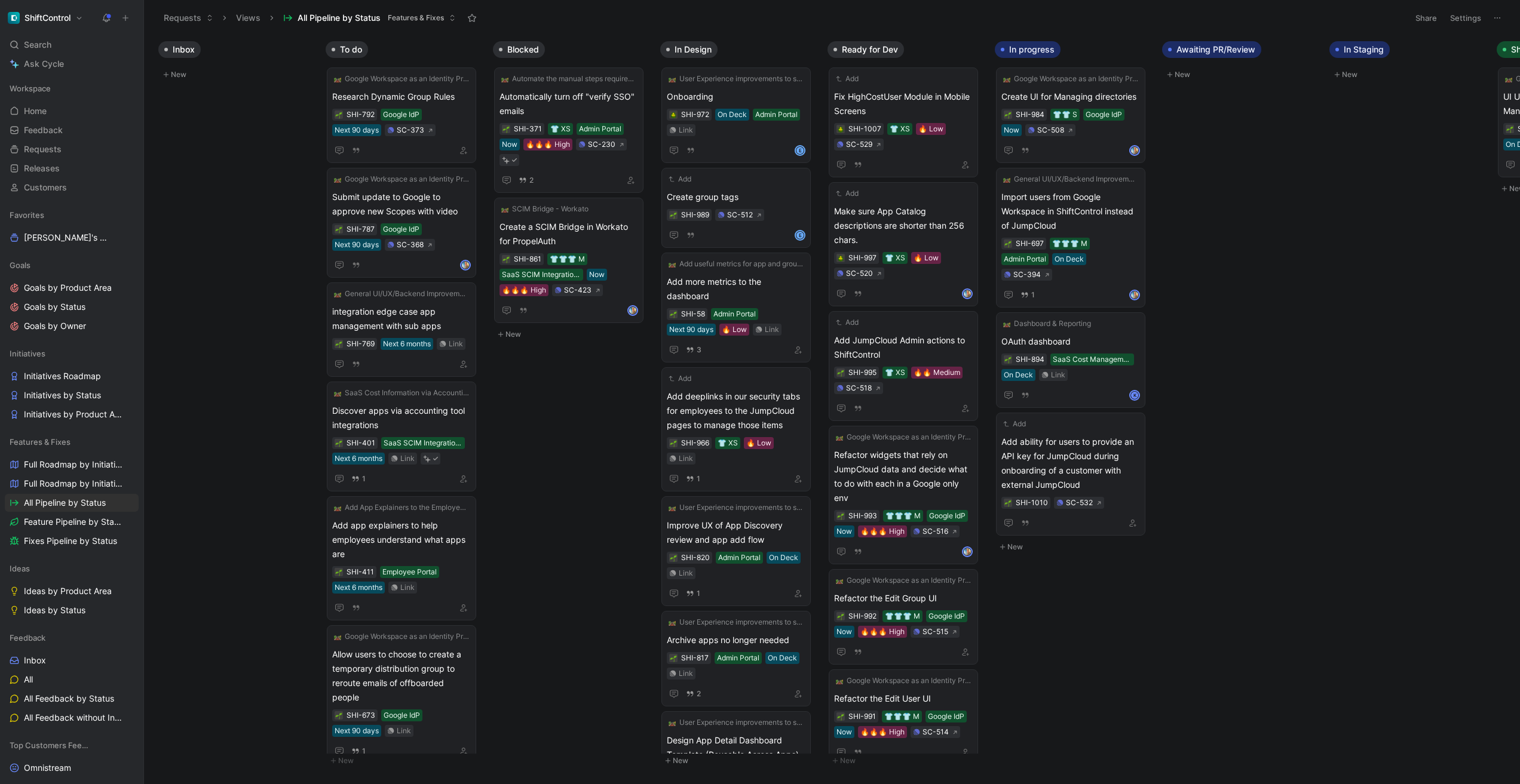
click at [577, 477] on div "Inbox New To do Google Workspace as an Identity Provider (IdP) Integration Rese…" at bounding box center [832, 409] width 1376 height 748
click at [44, 234] on span "[DEMOGRAPHIC_DATA]'s Work Other" at bounding box center [66, 238] width 83 height 12
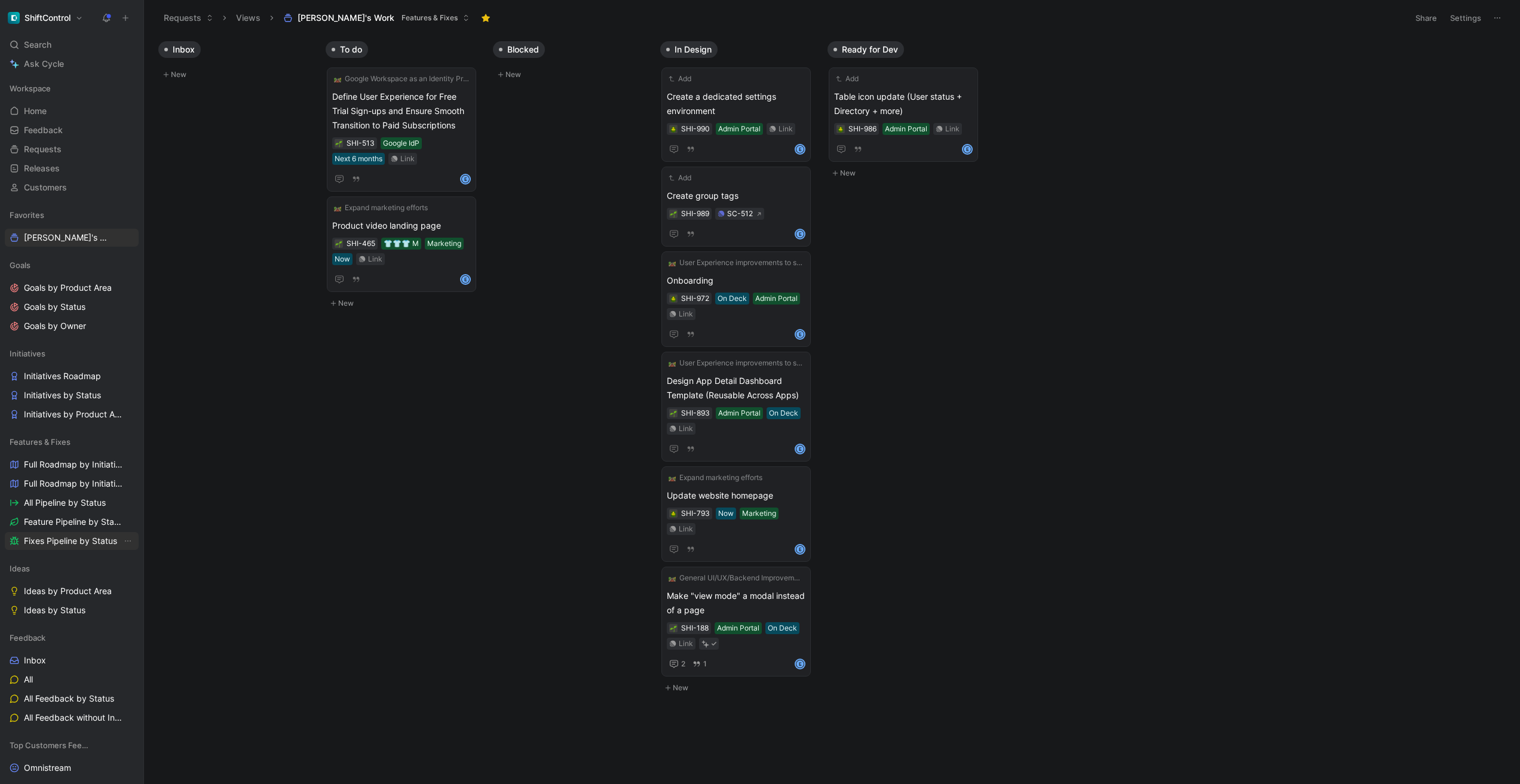
click at [69, 539] on span "Fixes Pipeline by Status" at bounding box center [70, 541] width 93 height 12
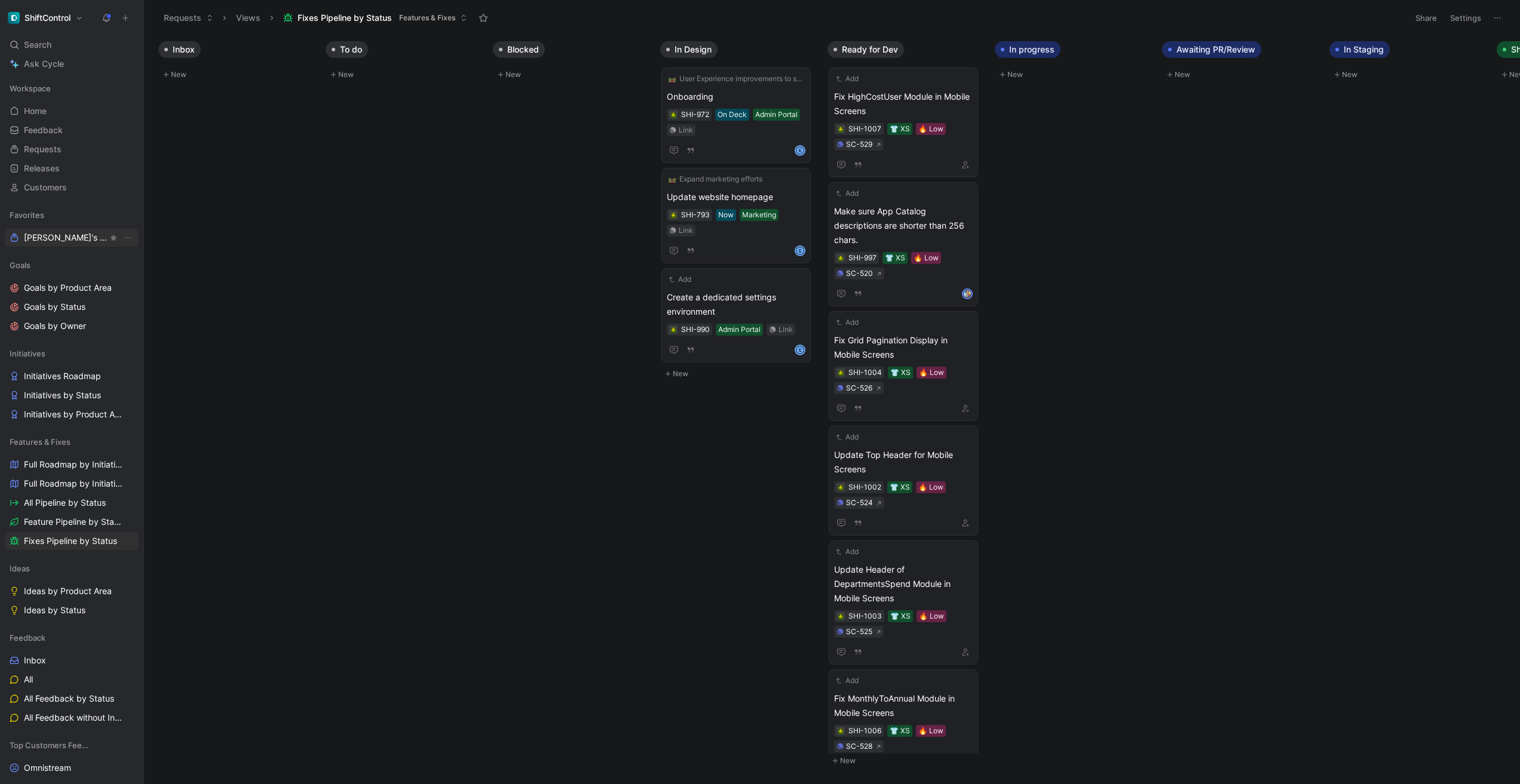
click at [48, 237] on span "[DEMOGRAPHIC_DATA]'s Work Other" at bounding box center [66, 238] width 83 height 12
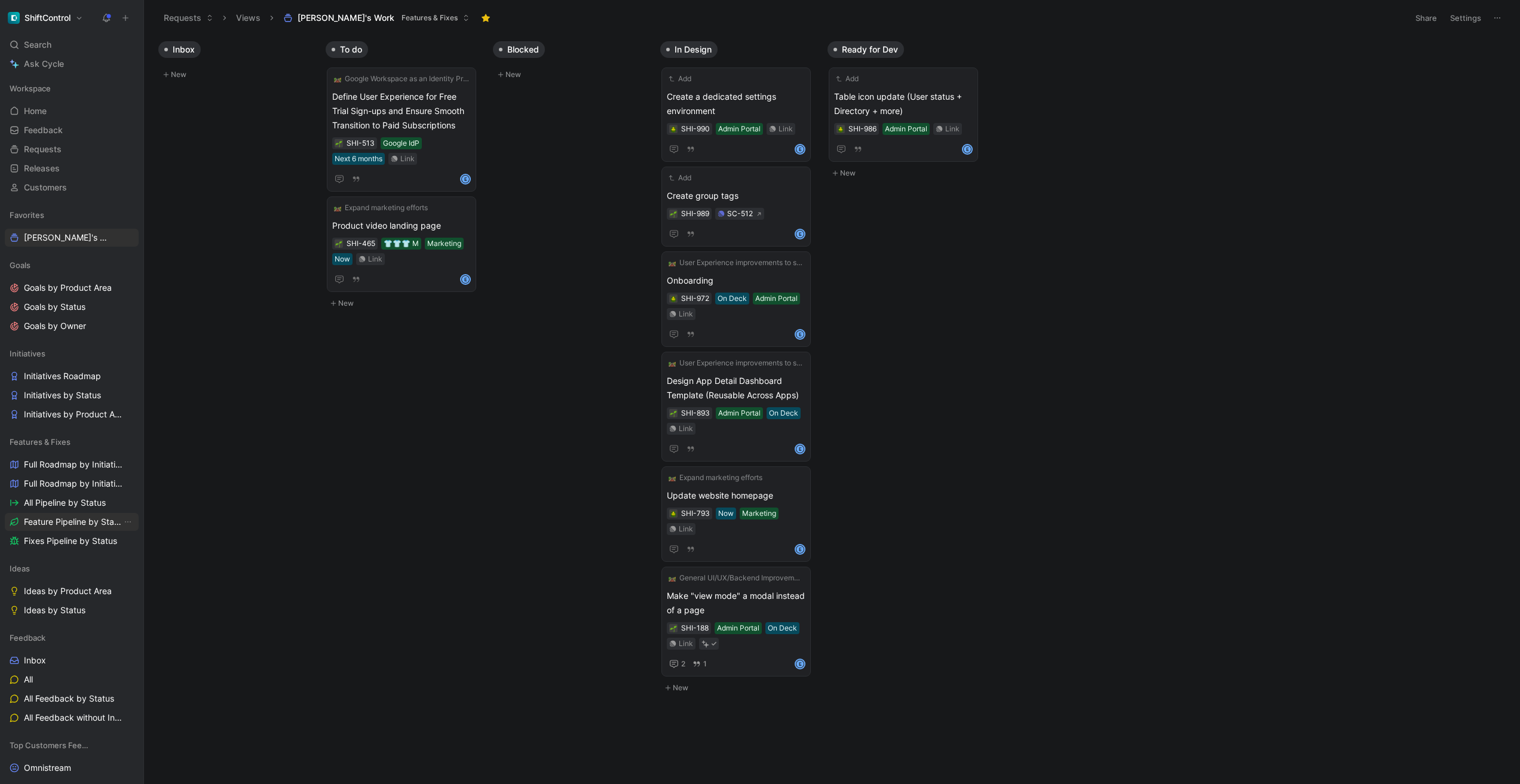
click at [53, 518] on span "Feature Pipeline by Status" at bounding box center [73, 522] width 98 height 12
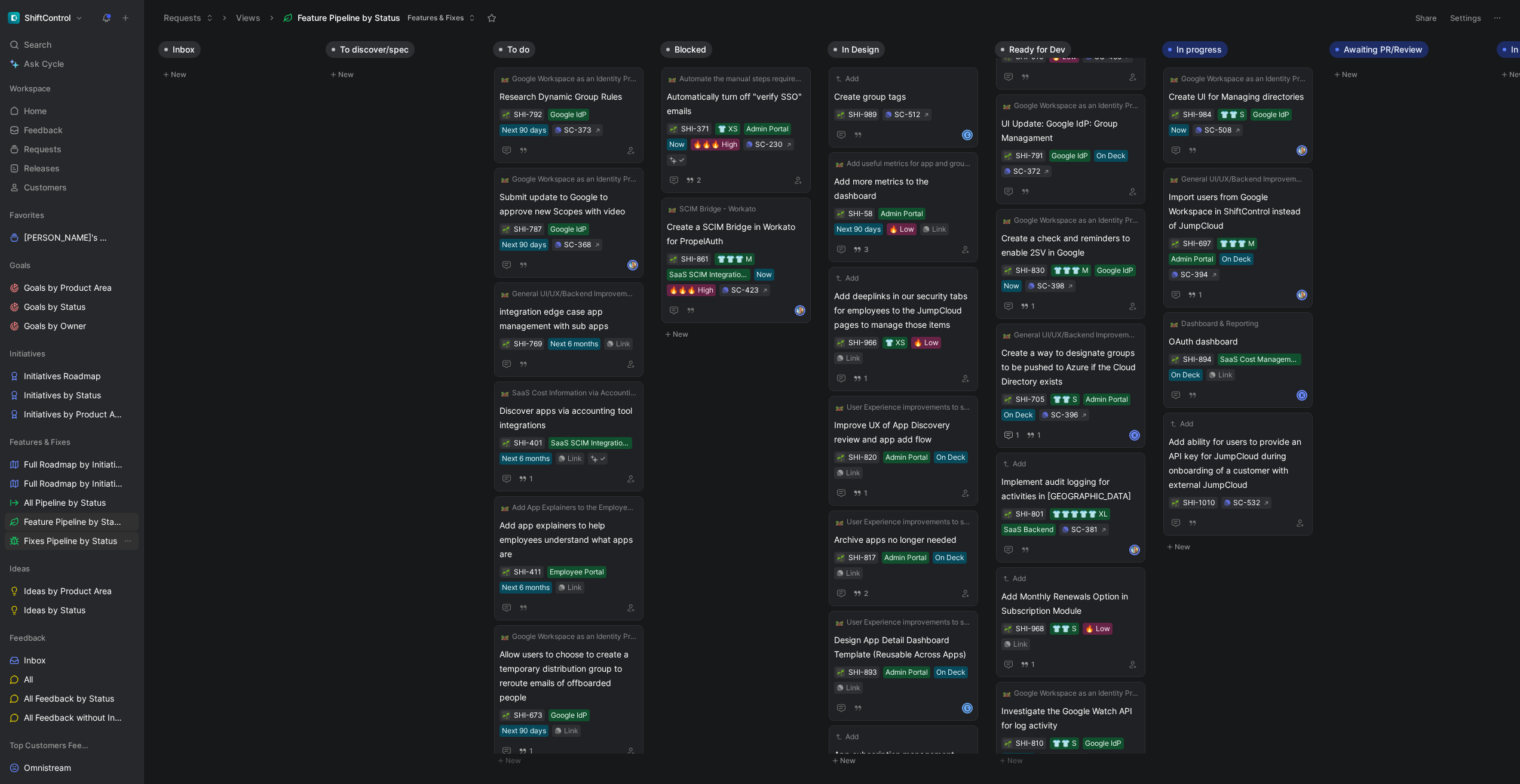
click at [75, 534] on link "Fixes Pipeline by Status" at bounding box center [72, 541] width 134 height 18
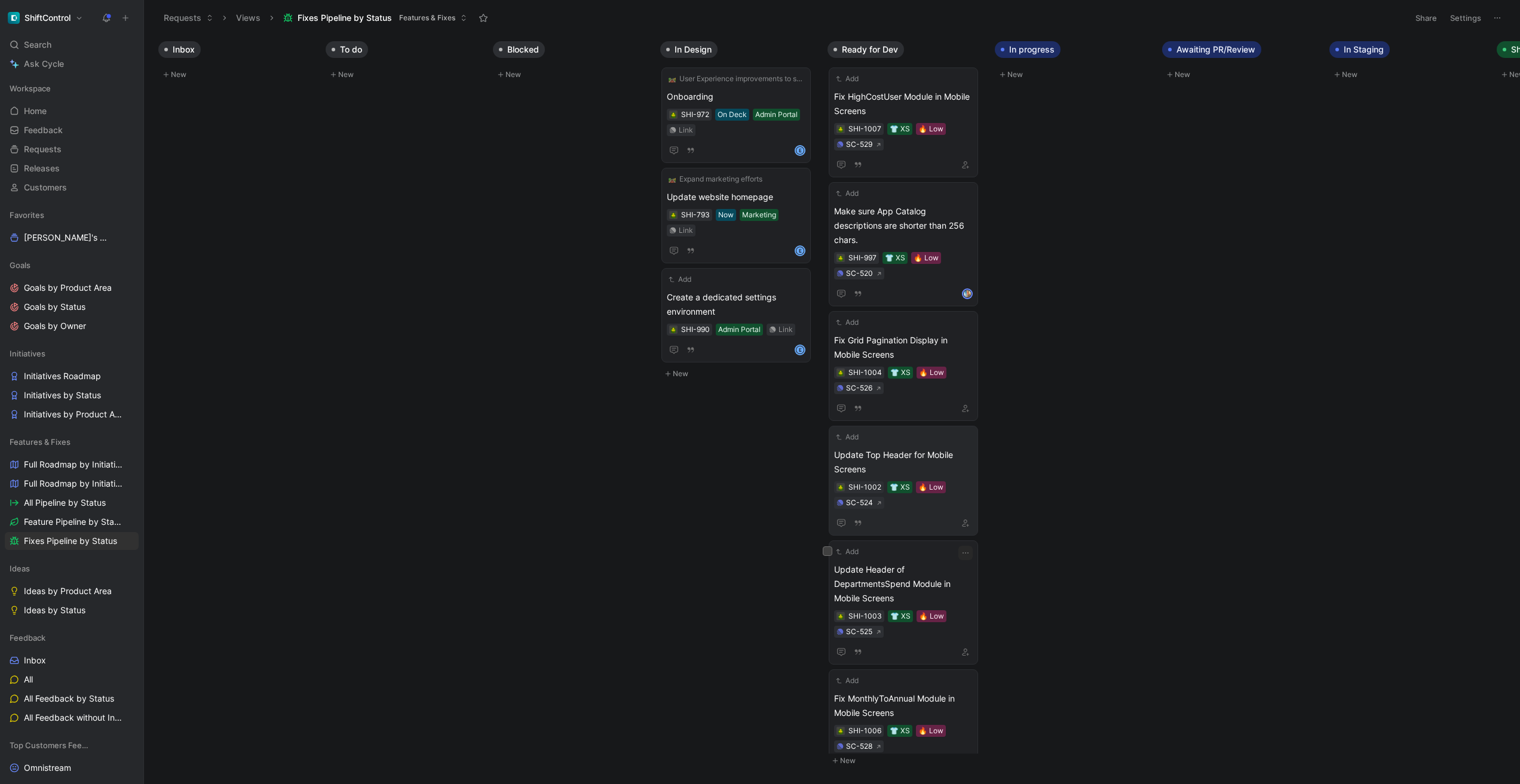
scroll to position [343, 0]
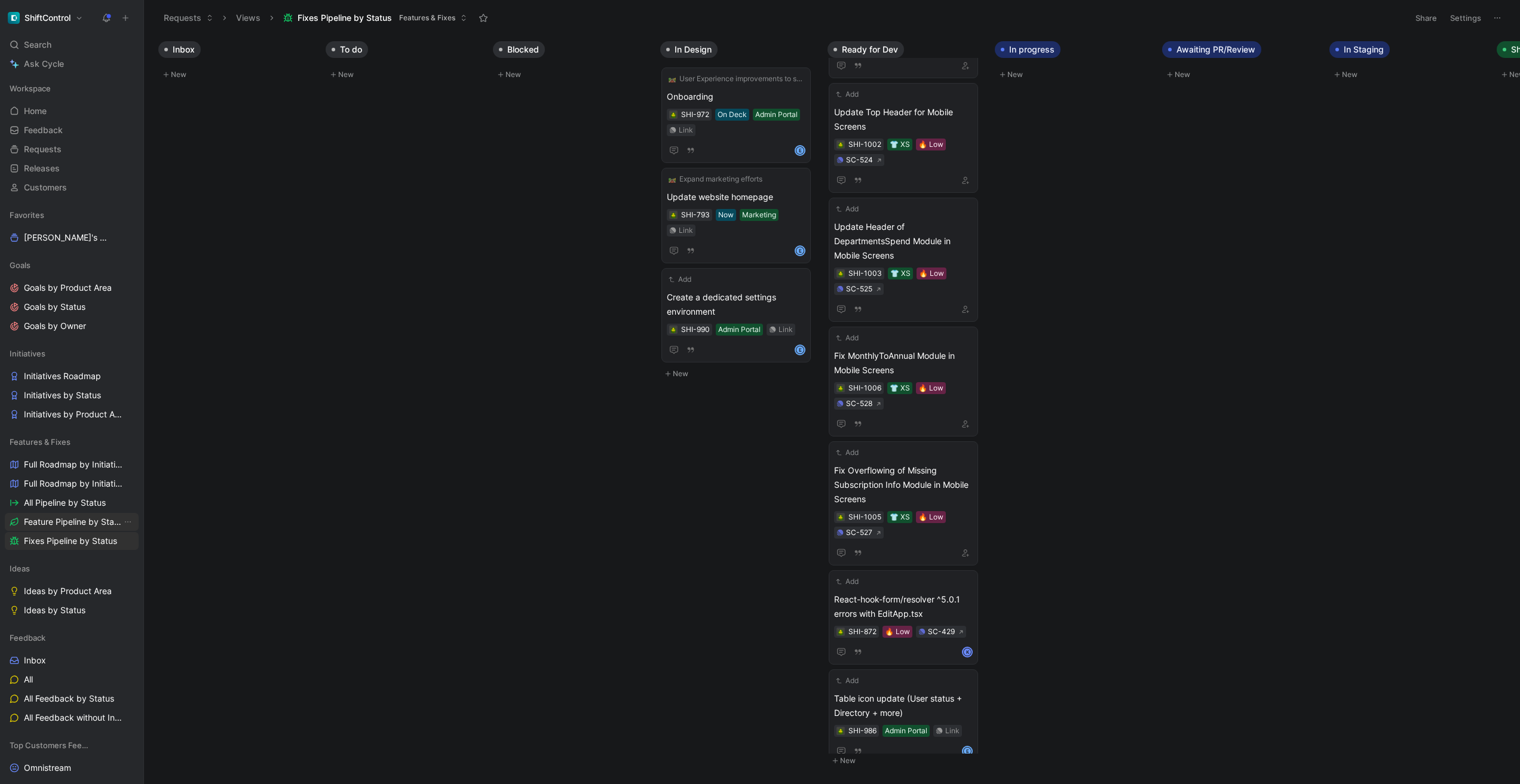
click at [64, 520] on span "Feature Pipeline by Status" at bounding box center [73, 522] width 98 height 12
